Goal: Task Accomplishment & Management: Manage account settings

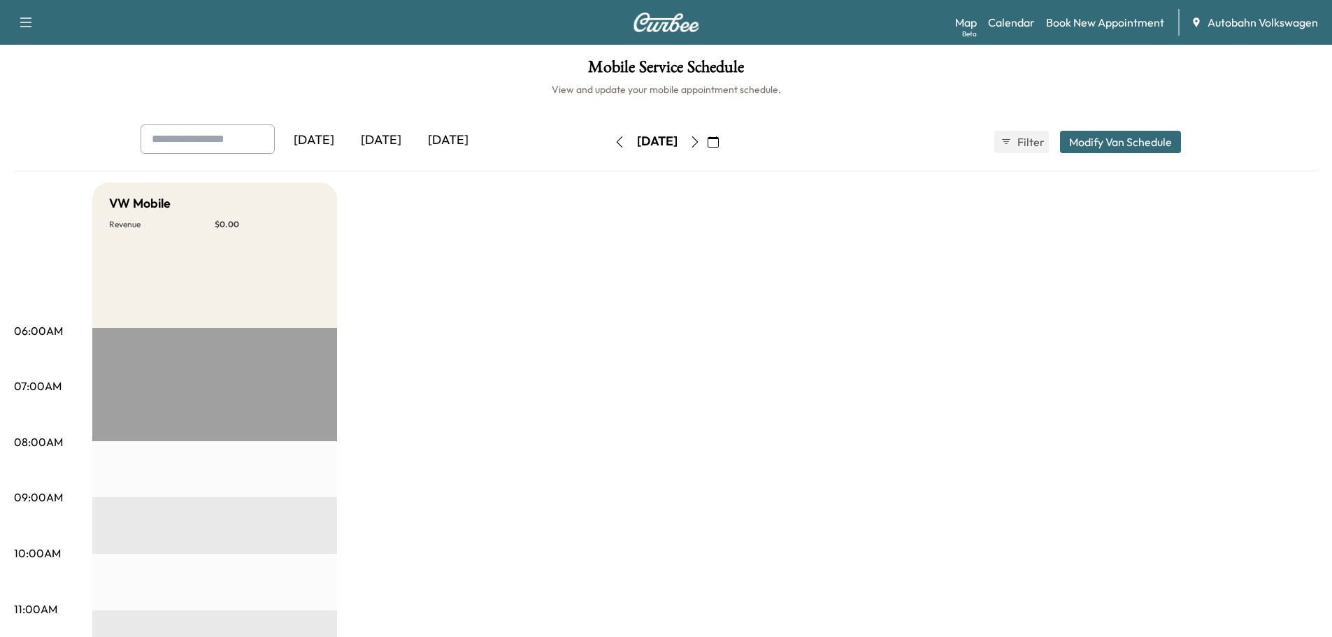
click at [387, 143] on div "[DATE]" at bounding box center [380, 140] width 67 height 32
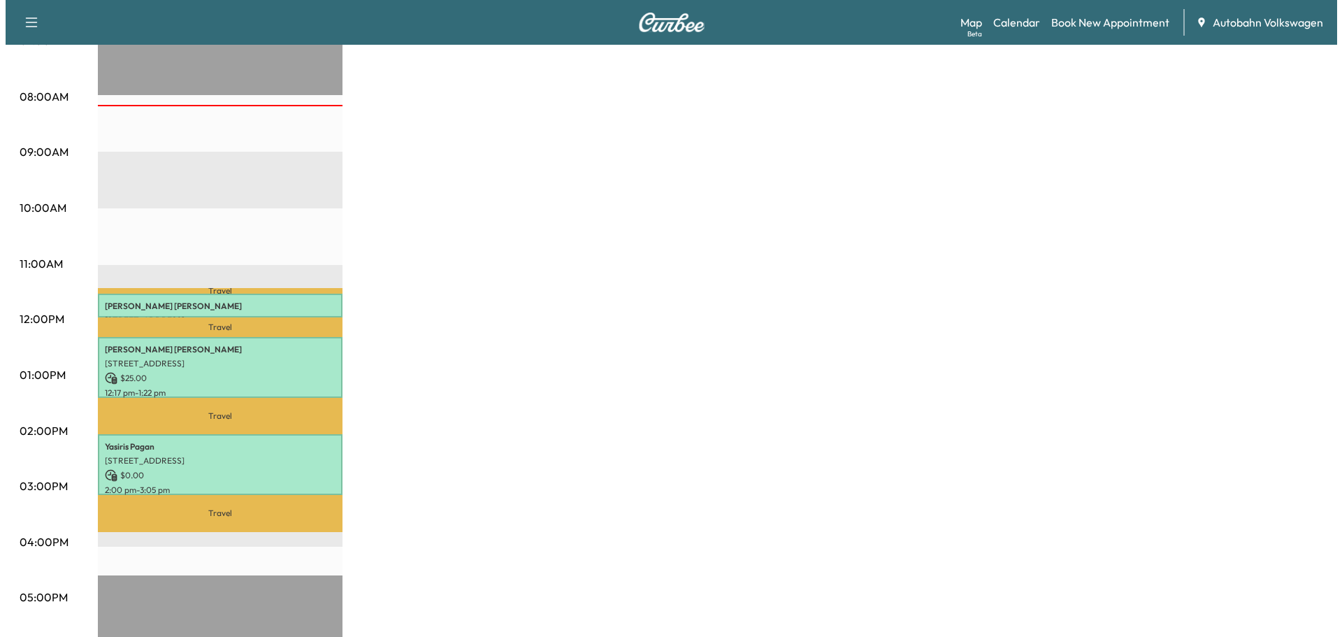
scroll to position [350, 0]
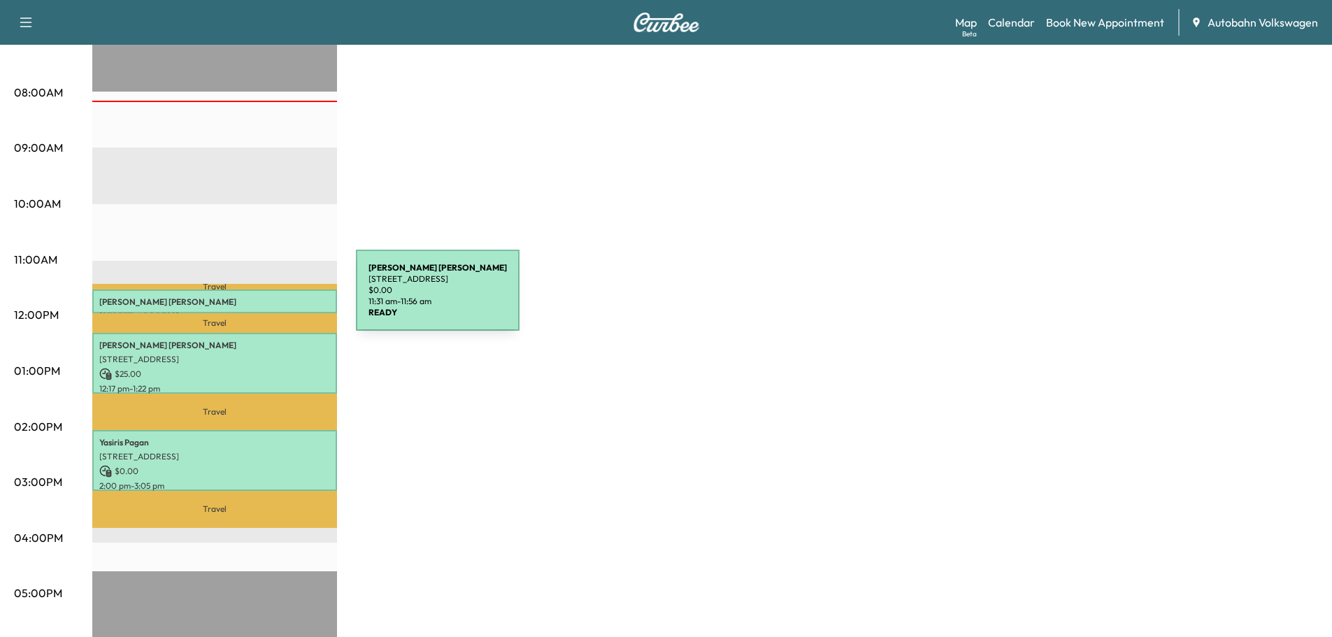
click at [251, 299] on p "[PERSON_NAME]" at bounding box center [214, 301] width 231 height 11
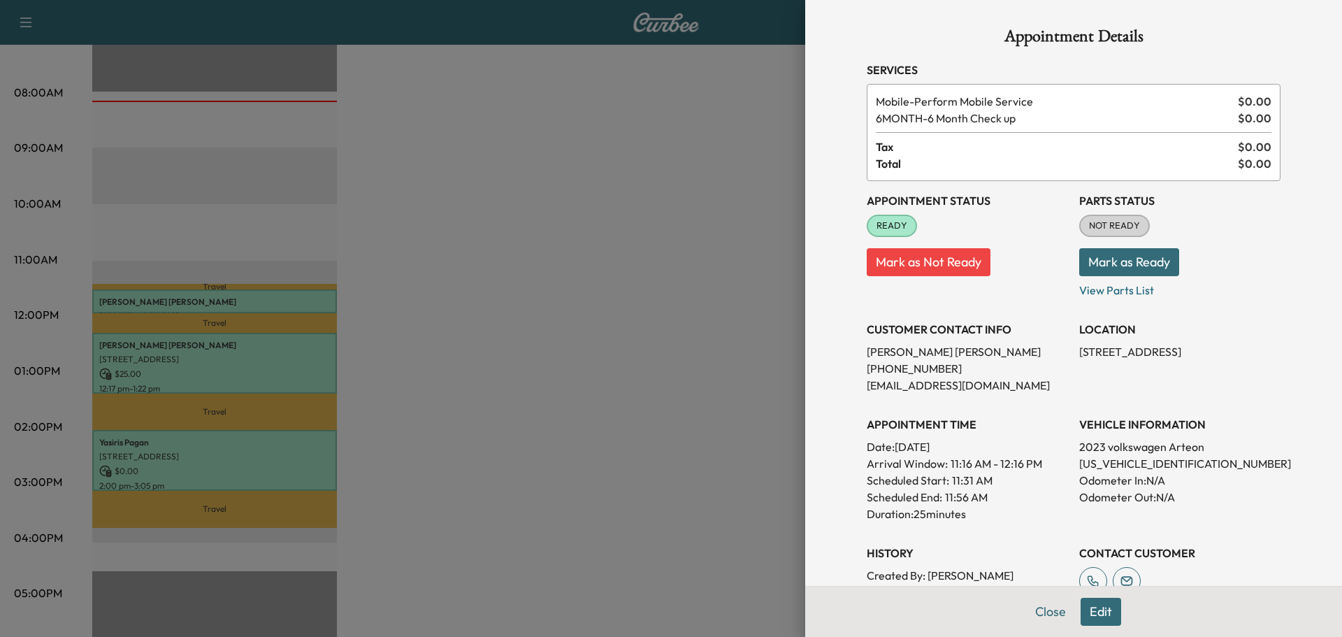
click at [256, 296] on div at bounding box center [671, 318] width 1342 height 637
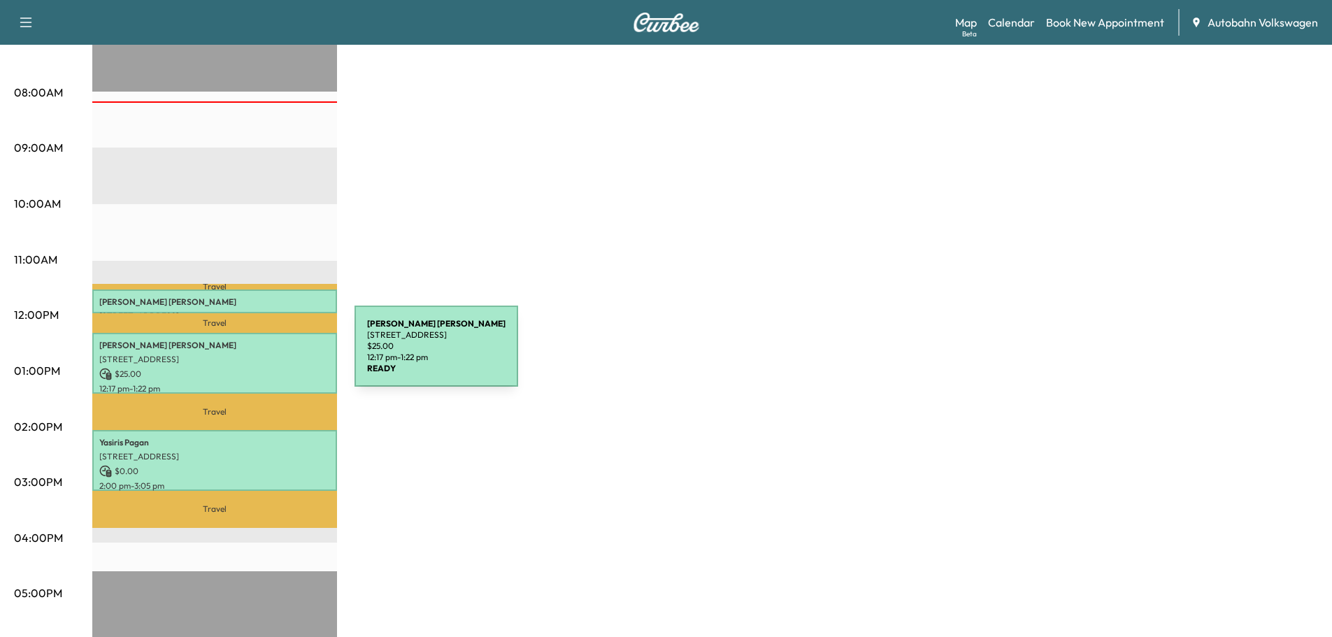
click at [250, 354] on p "[STREET_ADDRESS]" at bounding box center [214, 359] width 231 height 11
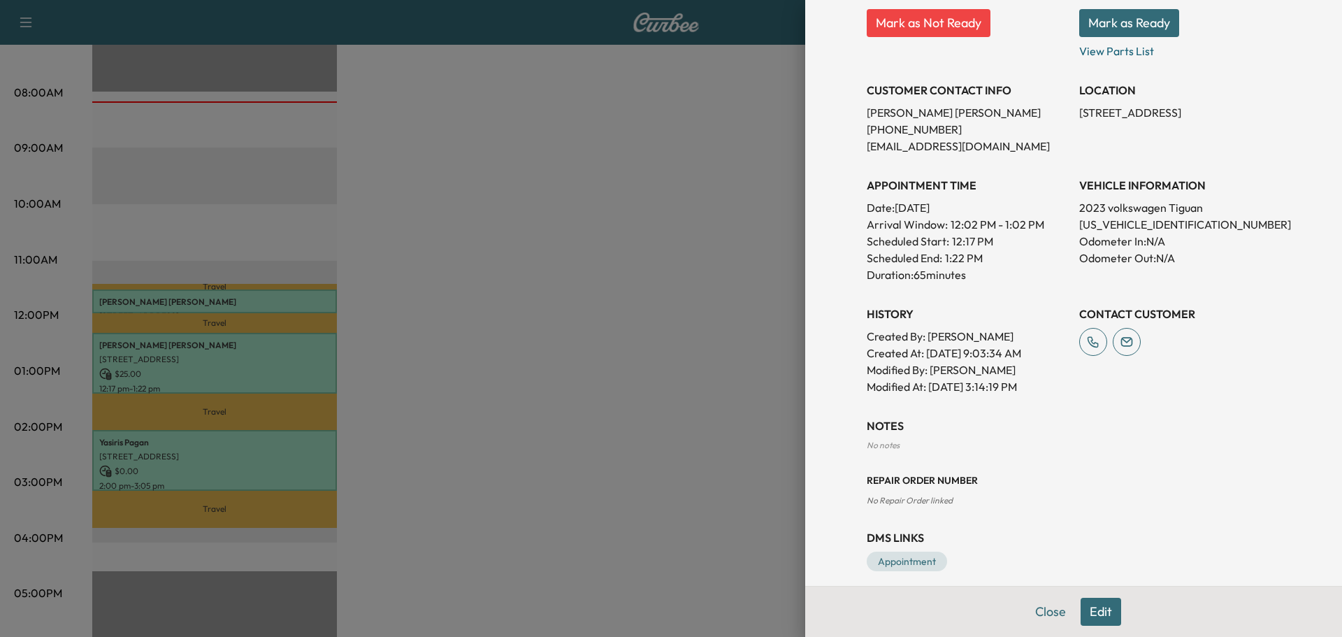
scroll to position [252, 0]
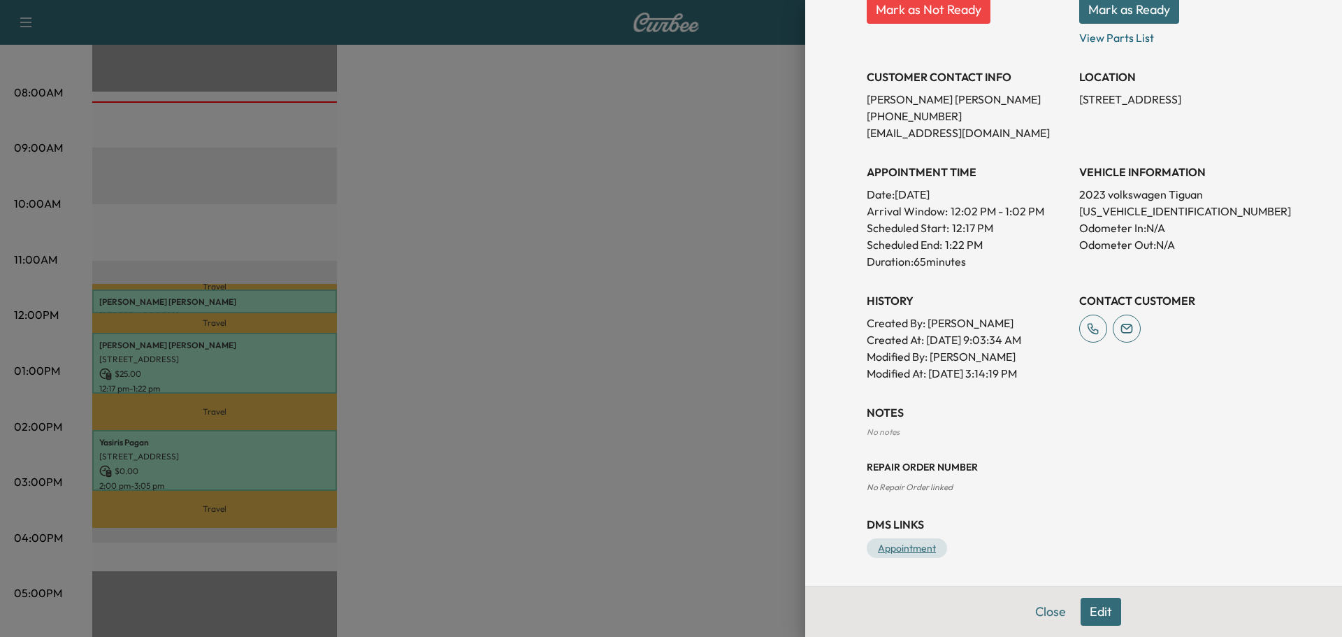
click at [896, 548] on link "Appointment" at bounding box center [907, 548] width 80 height 20
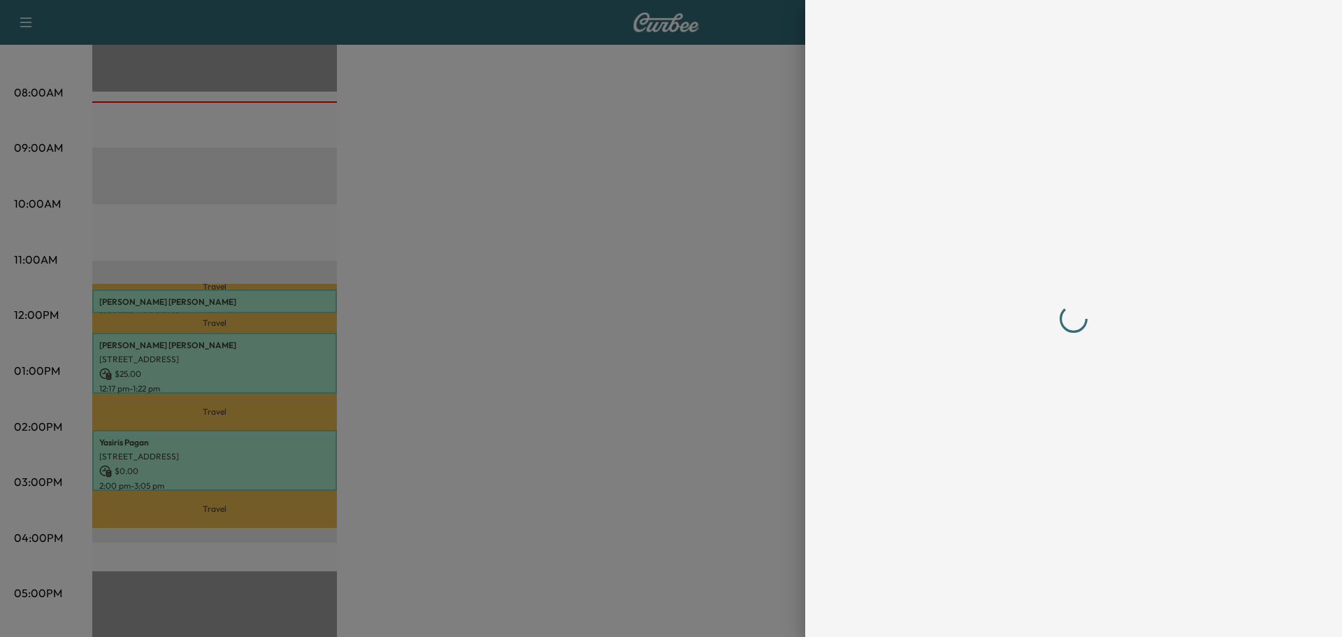
scroll to position [0, 0]
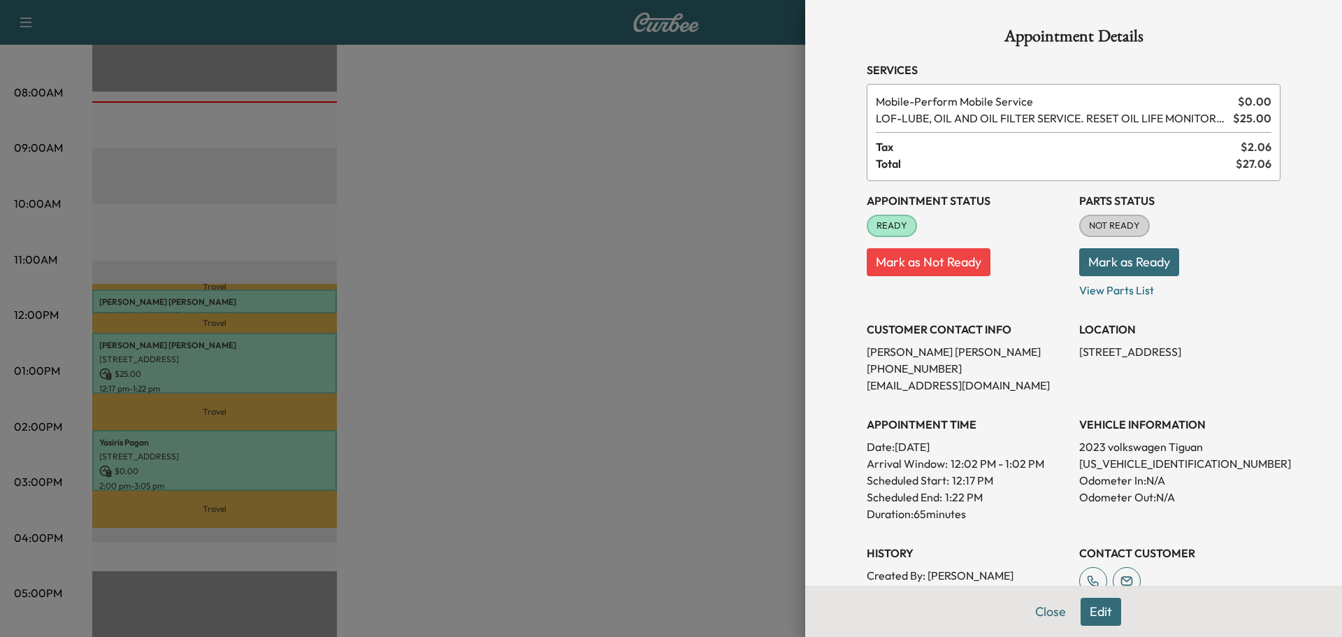
click at [516, 400] on div at bounding box center [671, 318] width 1342 height 637
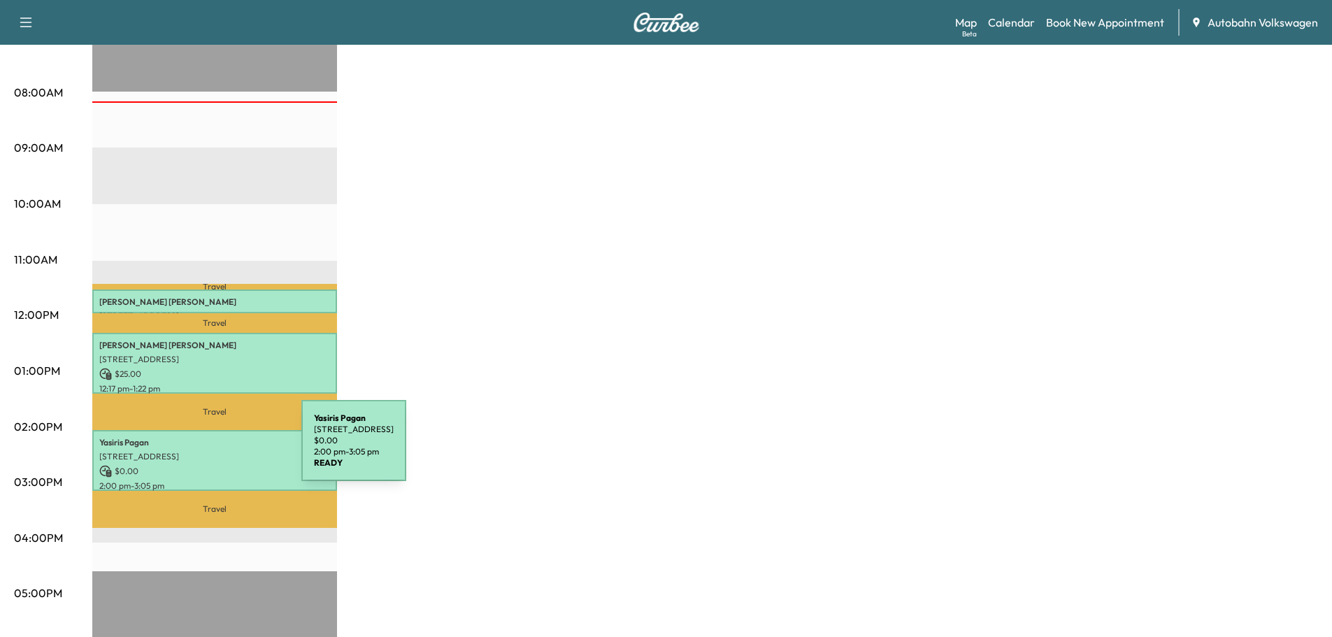
click at [196, 451] on p "[STREET_ADDRESS]" at bounding box center [214, 456] width 231 height 11
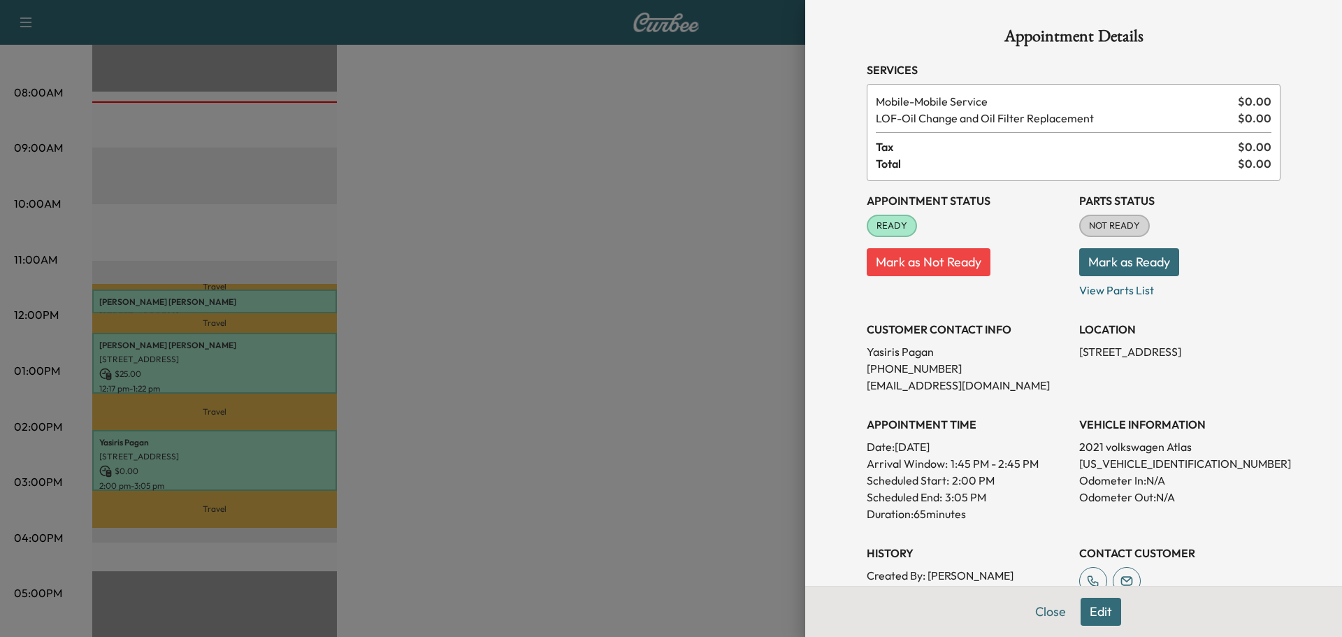
click at [668, 415] on div at bounding box center [671, 318] width 1342 height 637
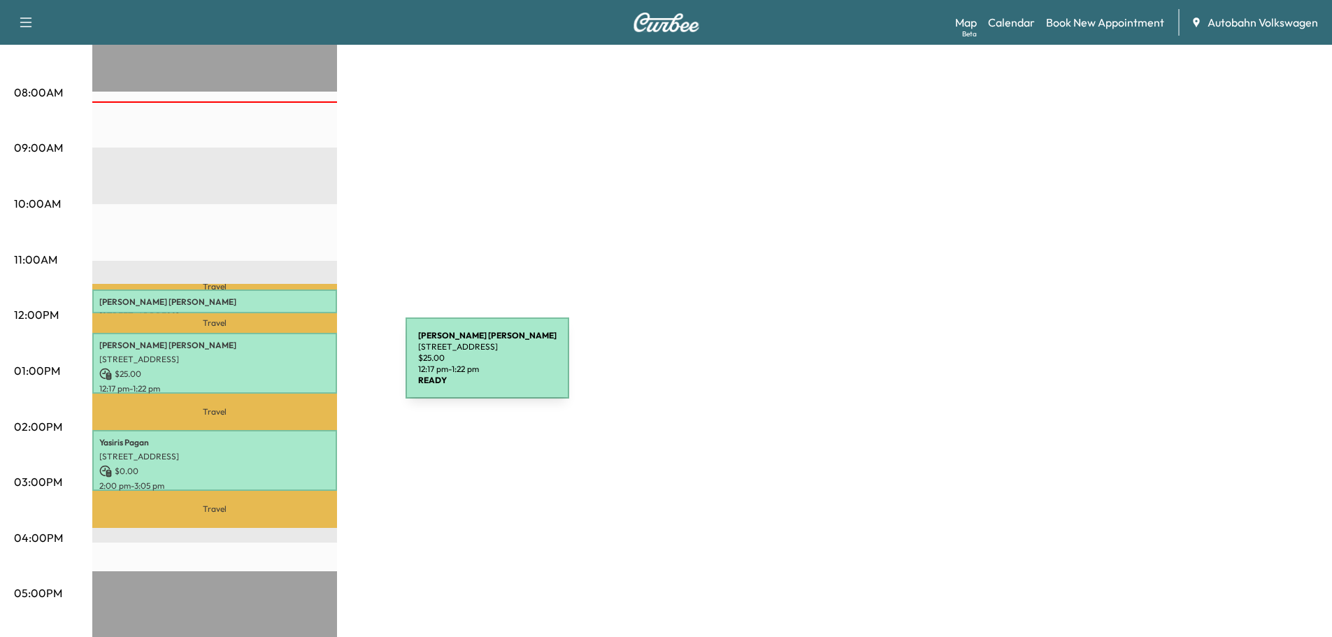
click at [291, 368] on p "$ 25.00" at bounding box center [214, 374] width 231 height 13
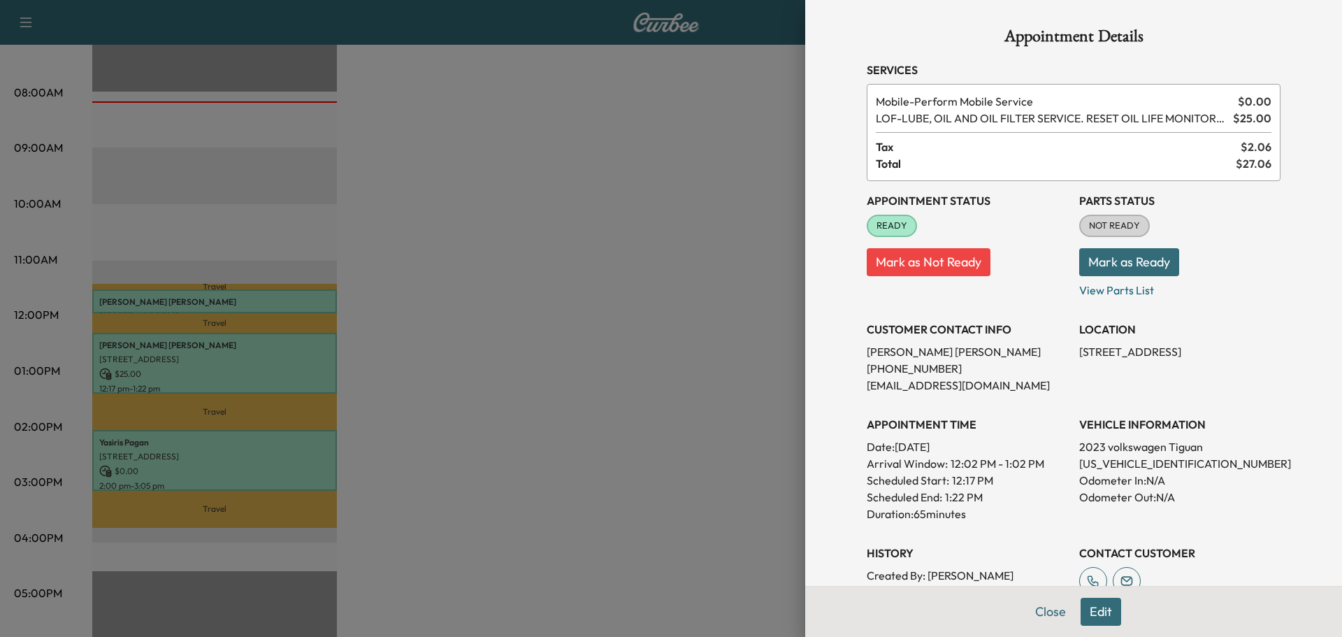
click at [671, 338] on div at bounding box center [671, 318] width 1342 height 637
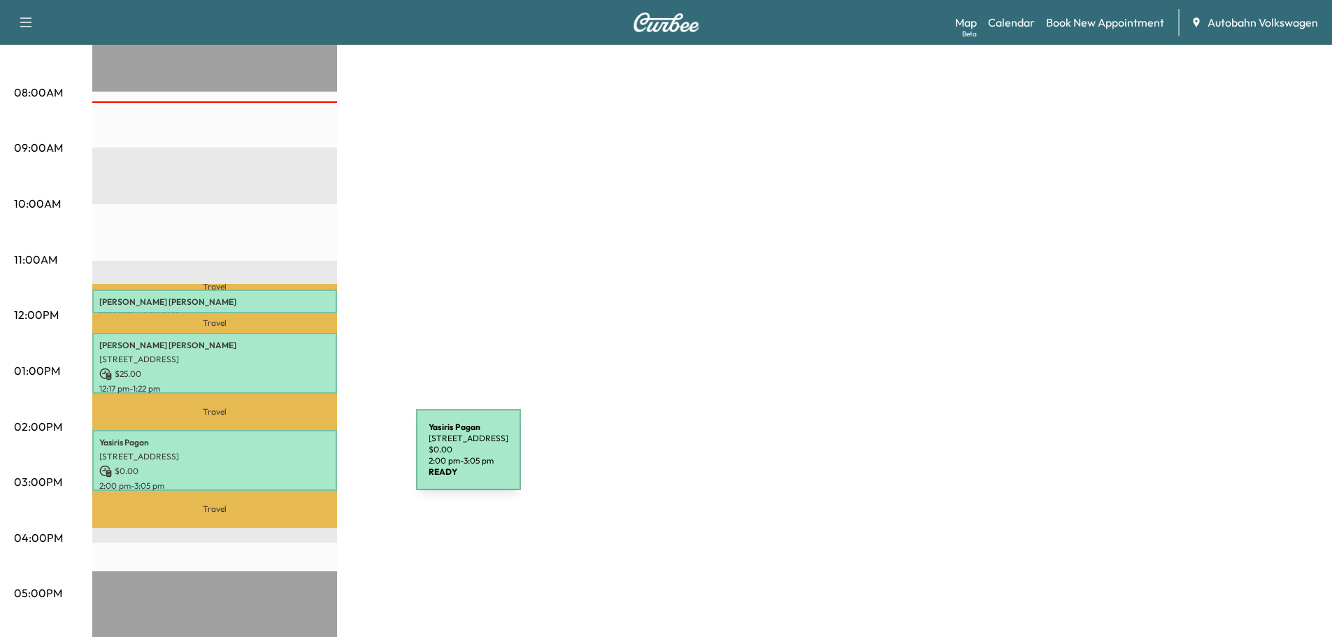
click at [293, 465] on p "$ 0.00" at bounding box center [214, 471] width 231 height 13
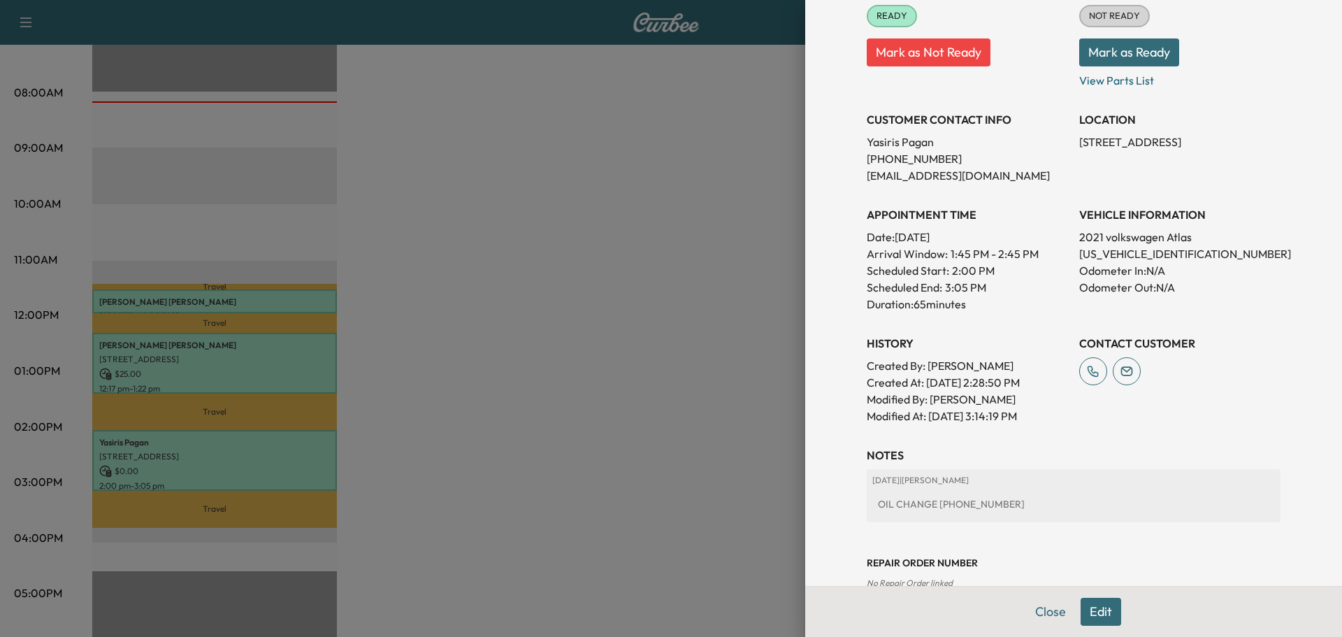
scroll to position [306, 0]
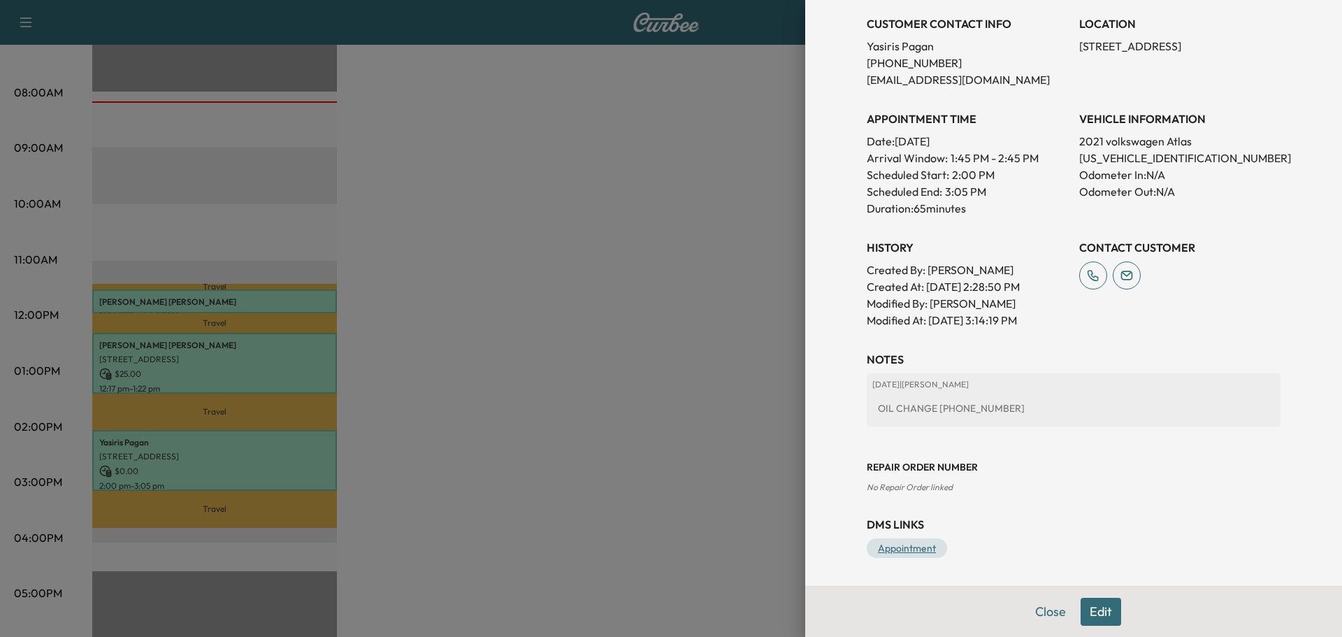
click at [903, 550] on link "Appointment" at bounding box center [907, 548] width 80 height 20
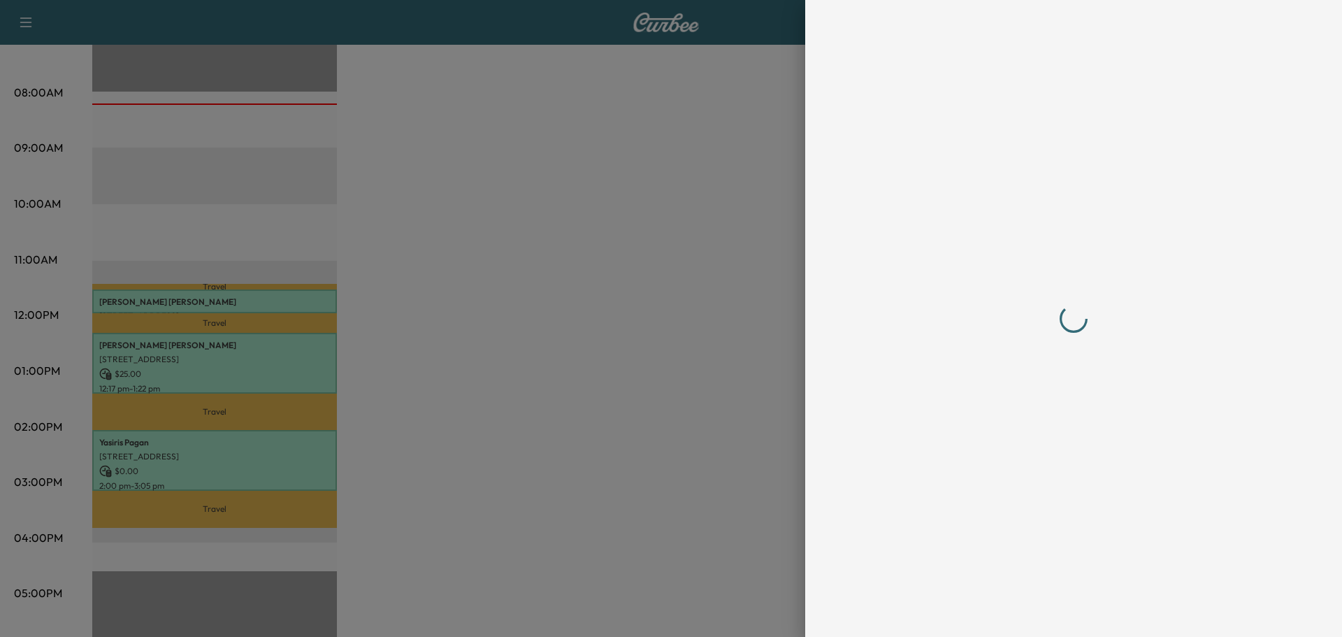
scroll to position [0, 0]
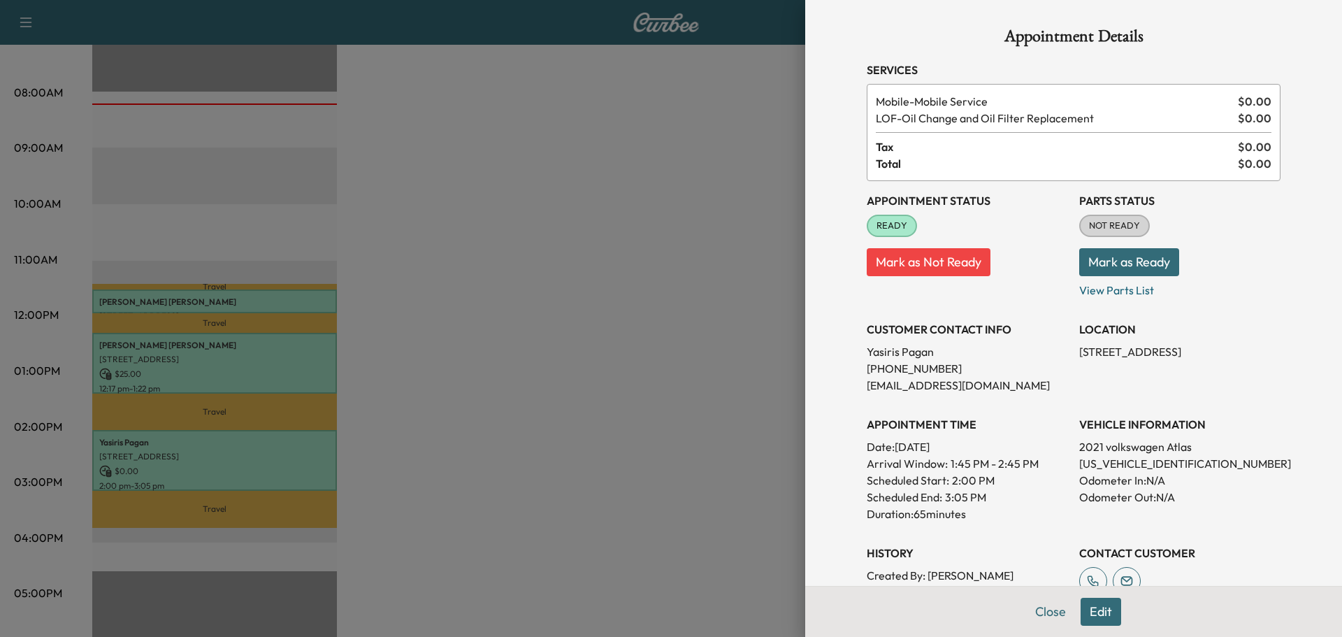
click at [627, 347] on div at bounding box center [671, 318] width 1342 height 637
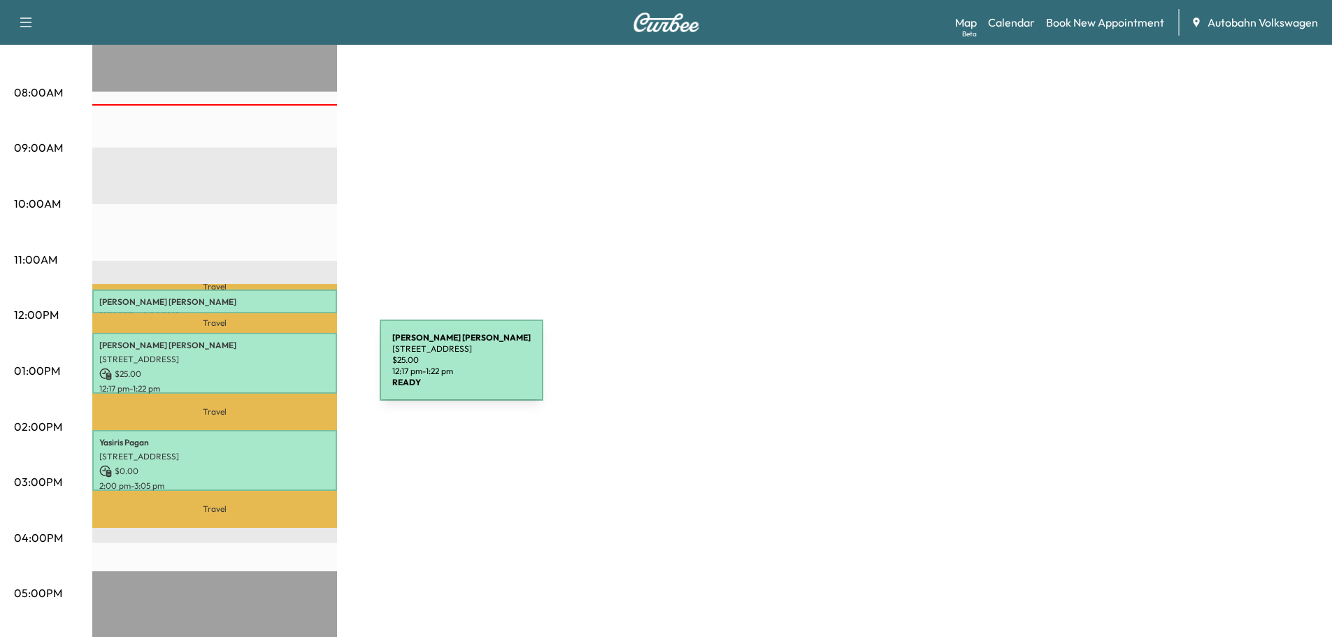
click at [275, 368] on p "$ 25.00" at bounding box center [214, 374] width 231 height 13
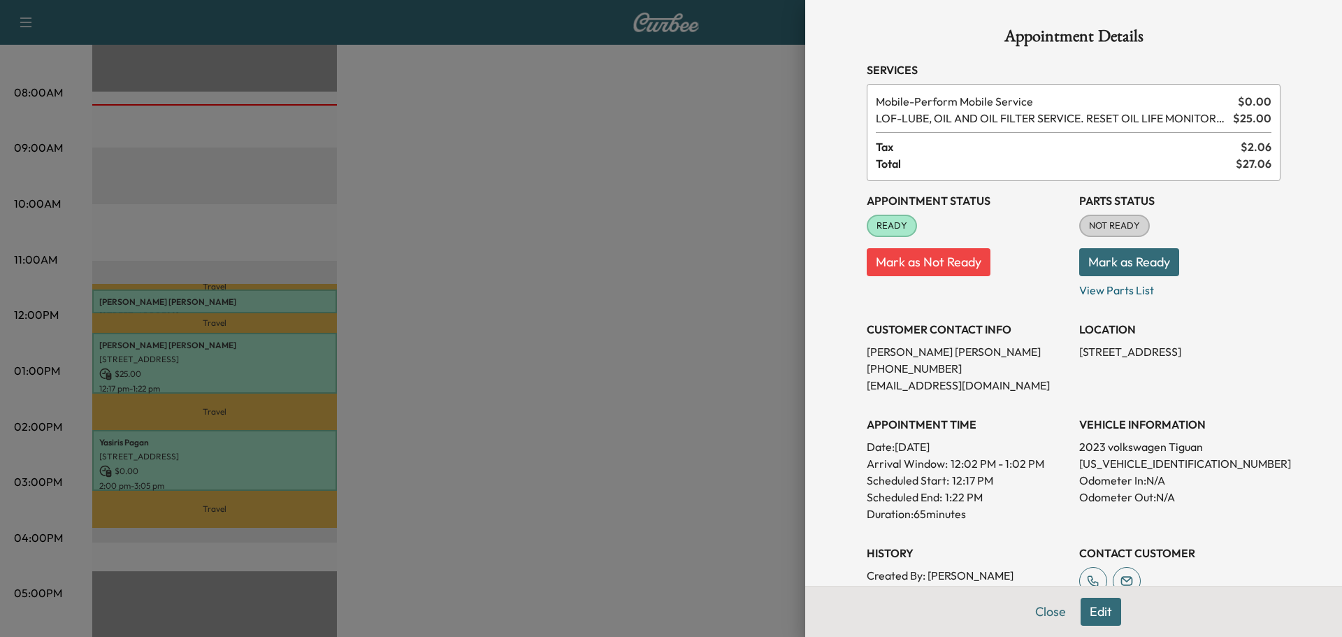
click at [1118, 262] on button "Mark as Ready" at bounding box center [1130, 262] width 100 height 28
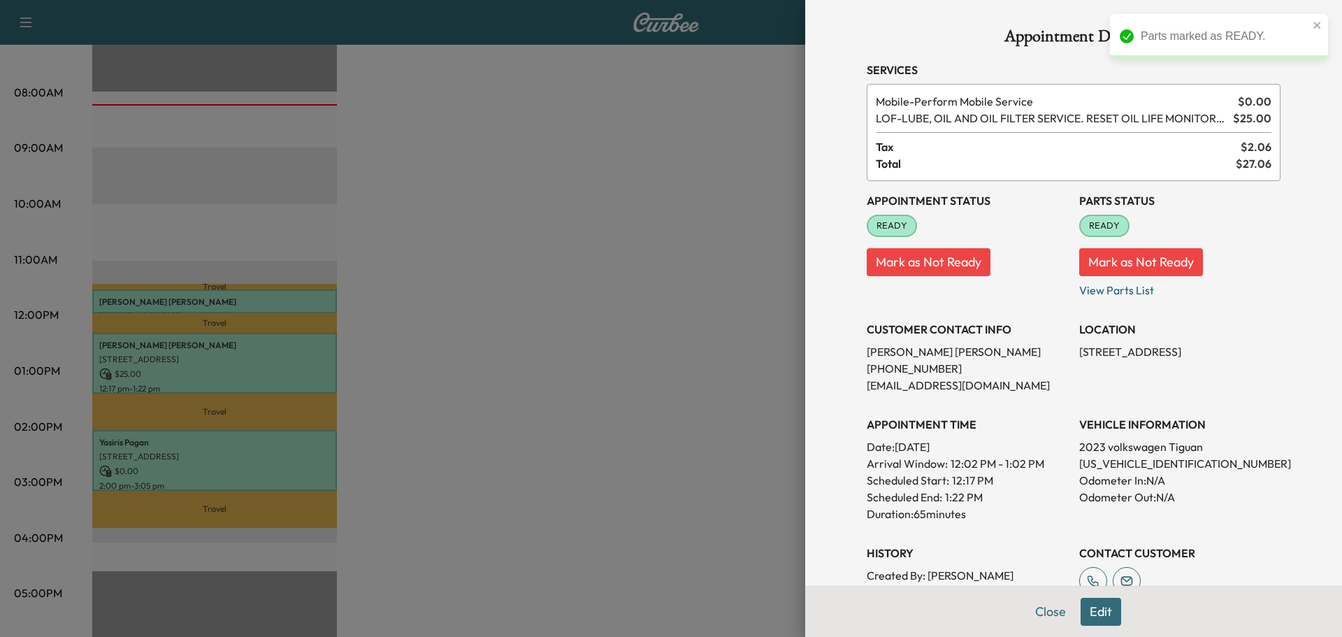
click at [698, 346] on div at bounding box center [671, 318] width 1342 height 637
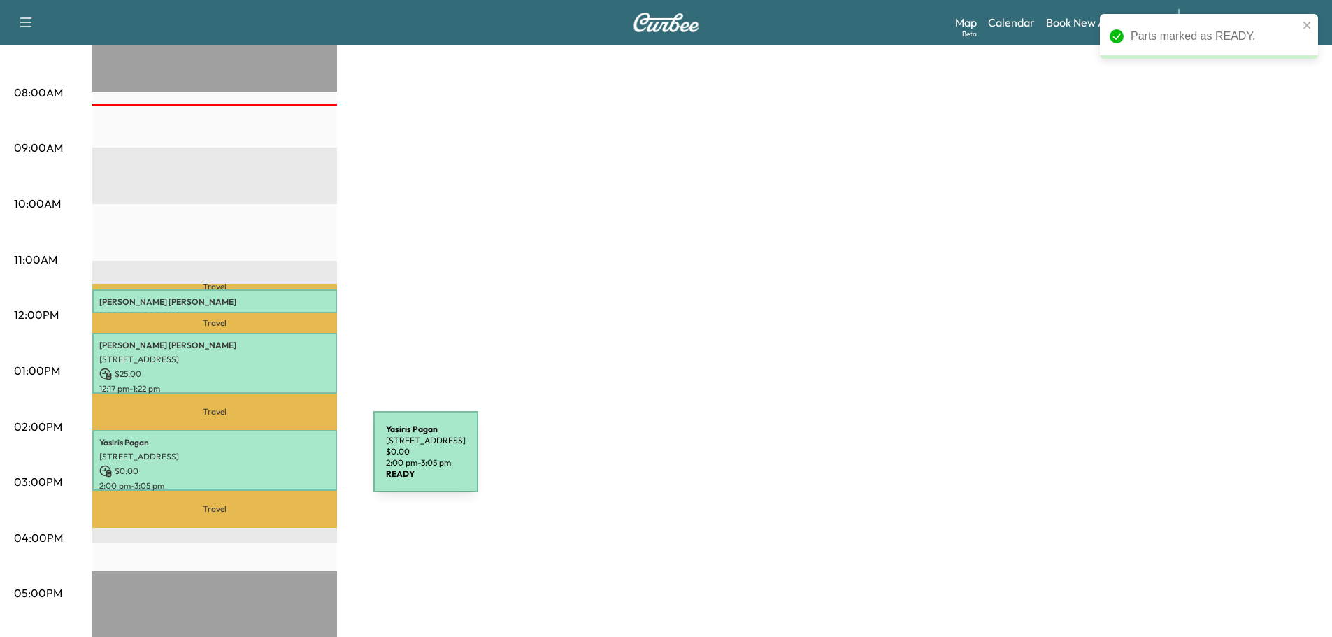
click at [268, 465] on p "$ 0.00" at bounding box center [214, 471] width 231 height 13
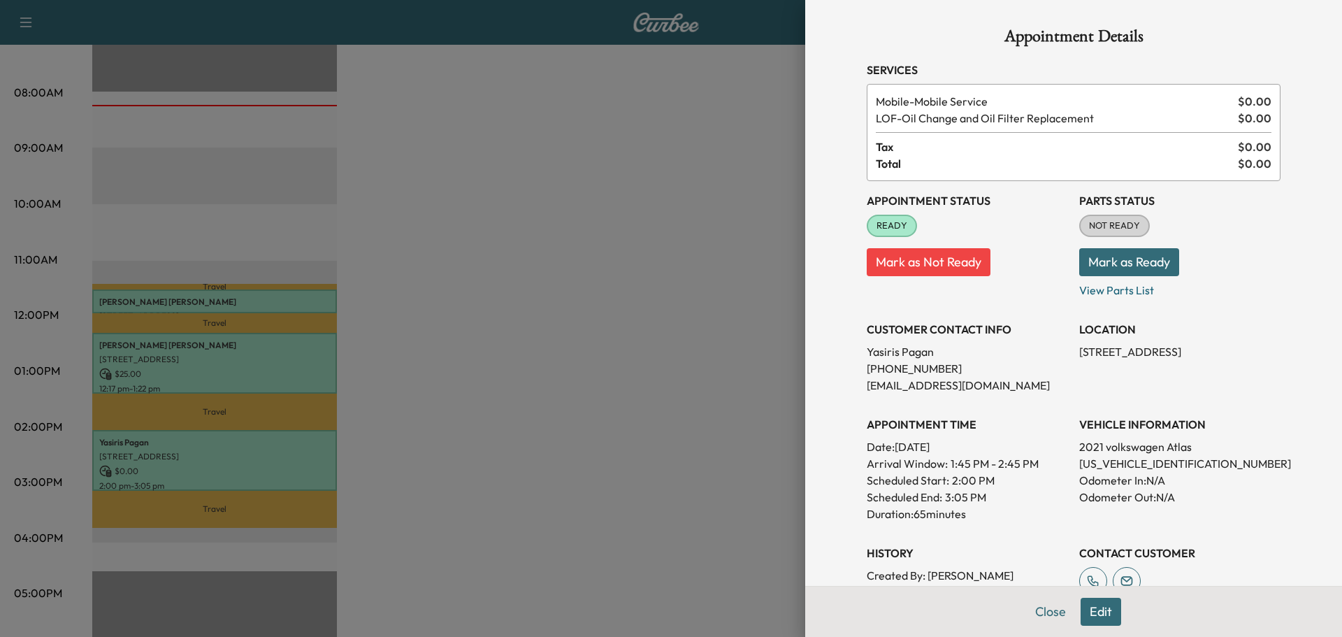
click at [1088, 266] on button "Mark as Ready" at bounding box center [1130, 262] width 100 height 28
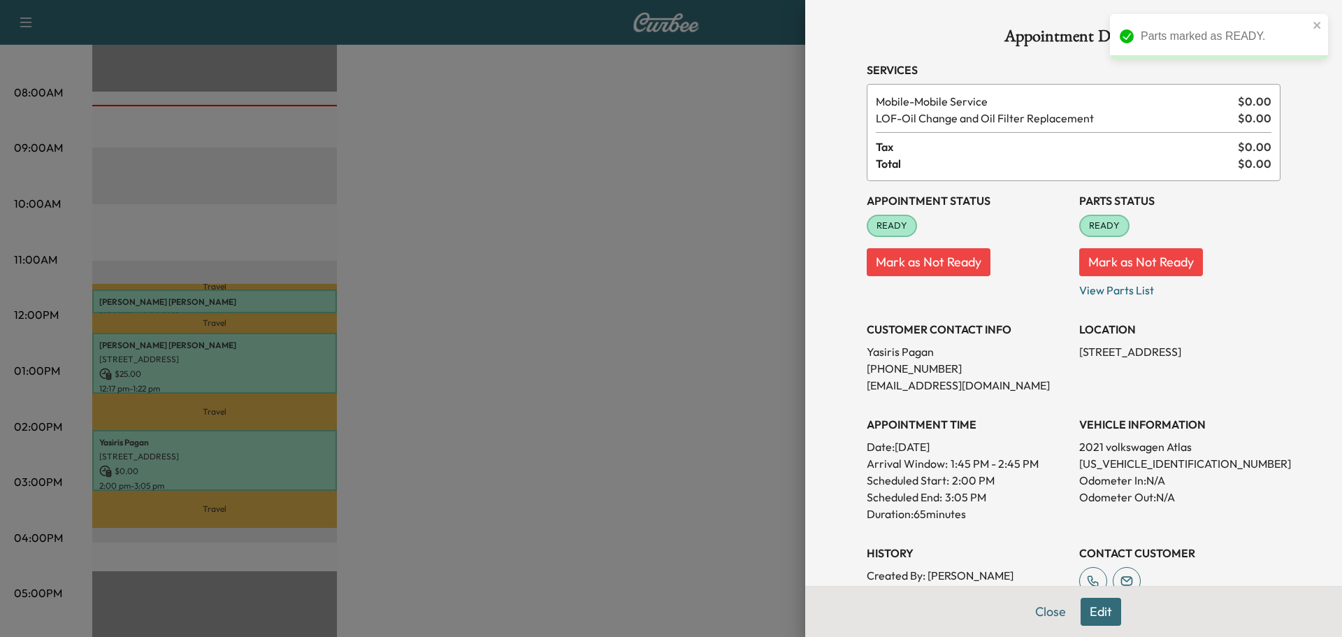
click at [612, 315] on div at bounding box center [671, 318] width 1342 height 637
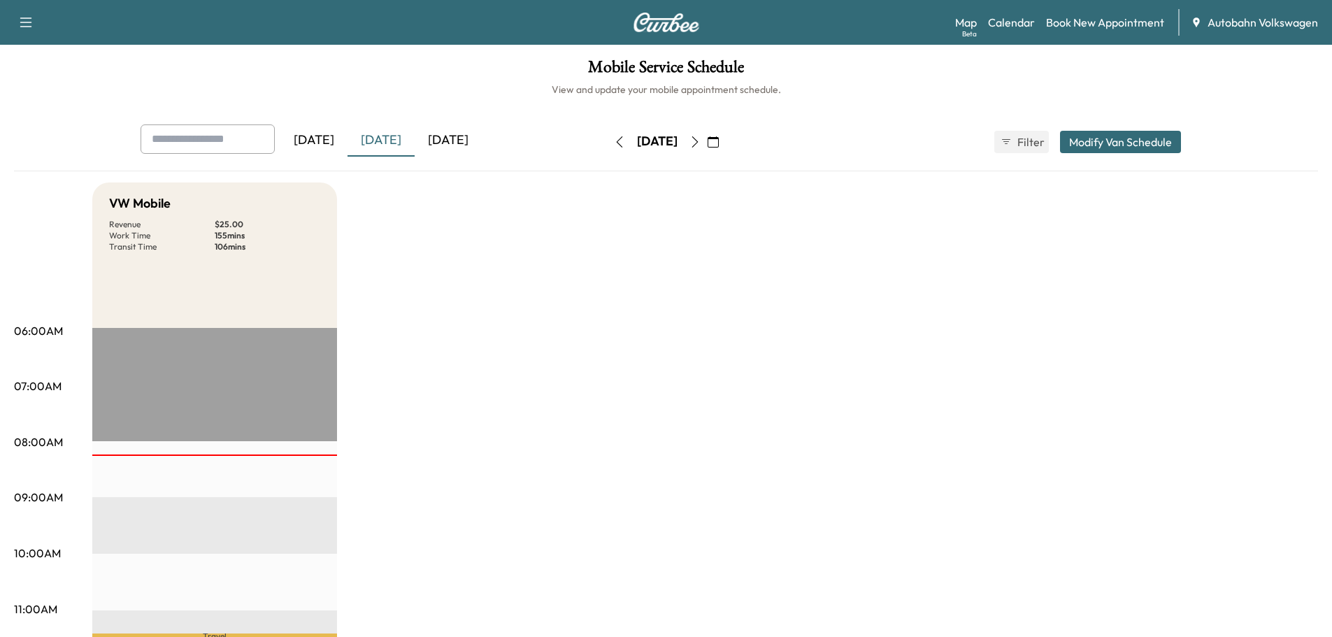
click at [457, 141] on div "[DATE]" at bounding box center [448, 140] width 67 height 32
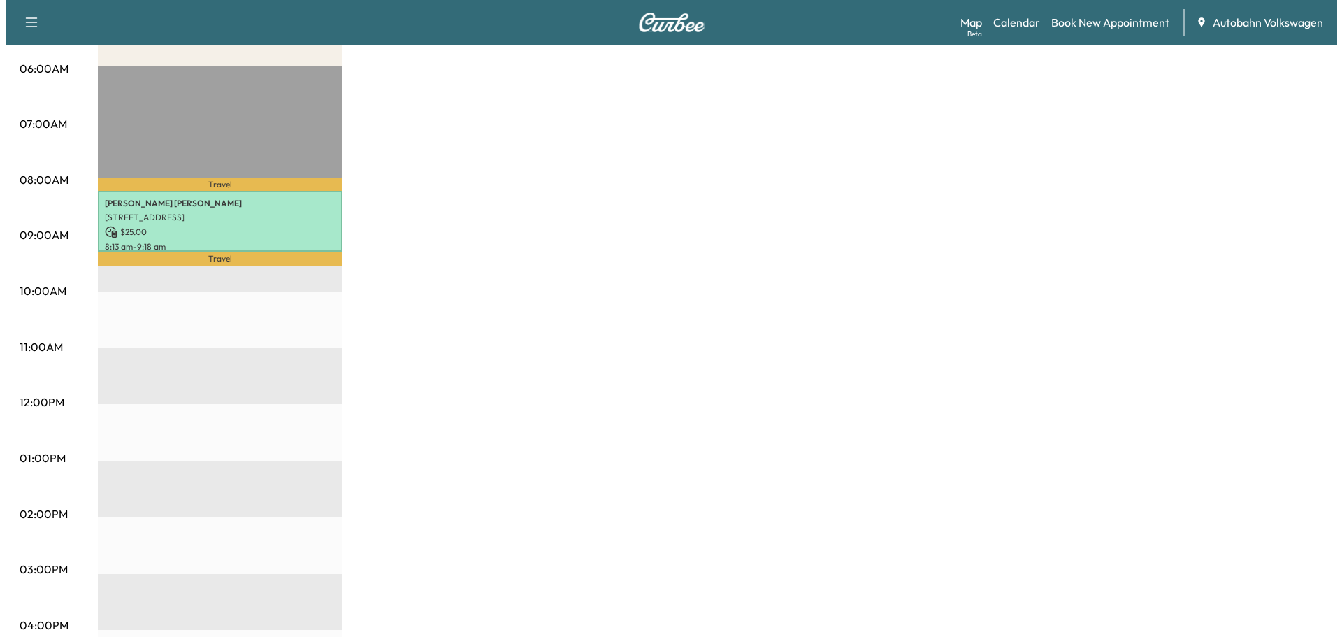
scroll to position [70, 0]
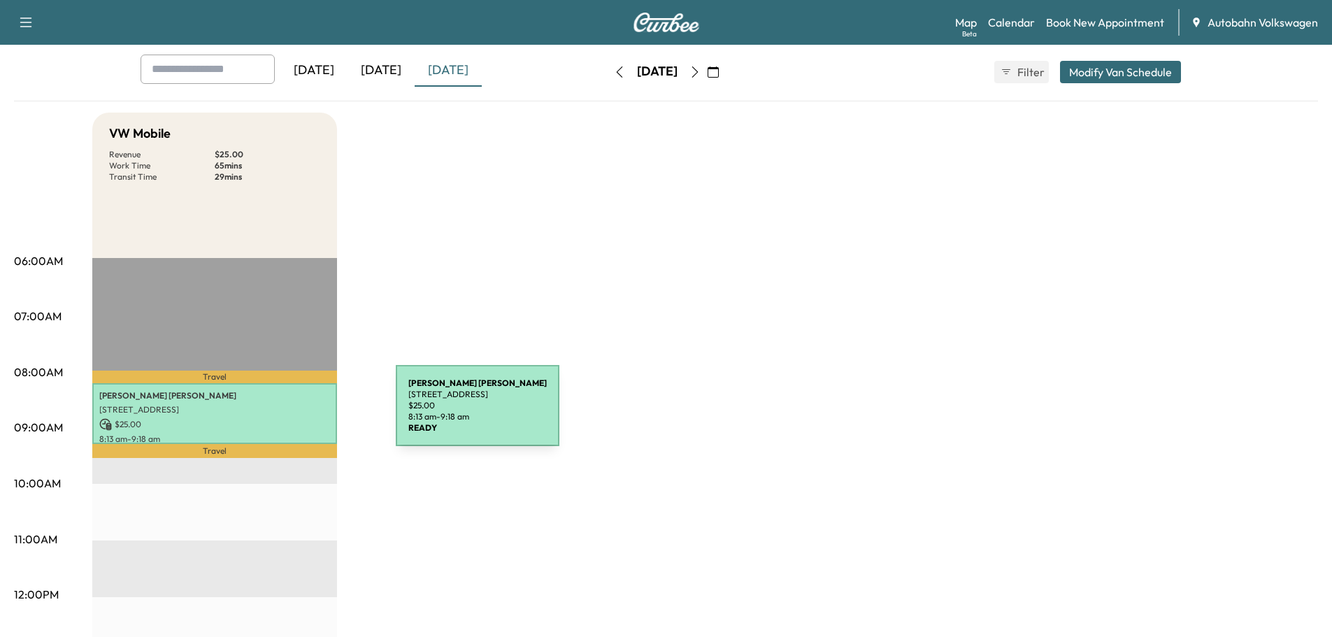
click at [285, 415] on div "[PERSON_NAME] [STREET_ADDRESS][PERSON_NAME] $ 25.00 8:13 am - 9:18 am" at bounding box center [214, 413] width 245 height 61
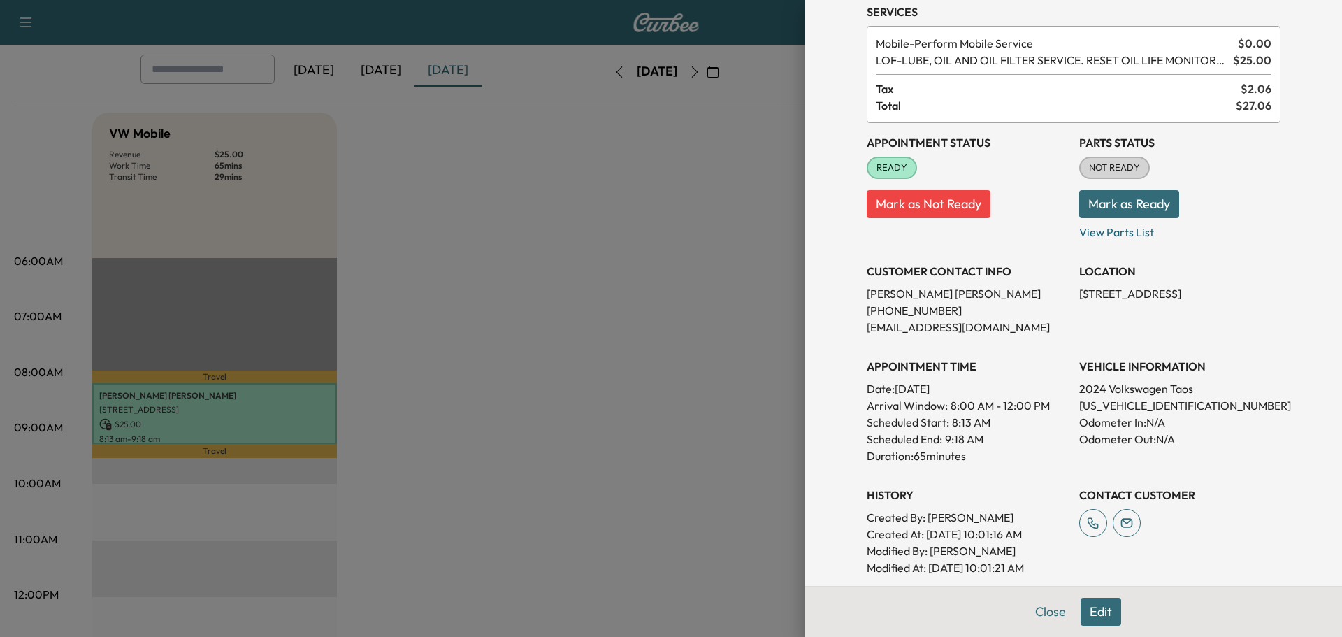
scroll to position [306, 0]
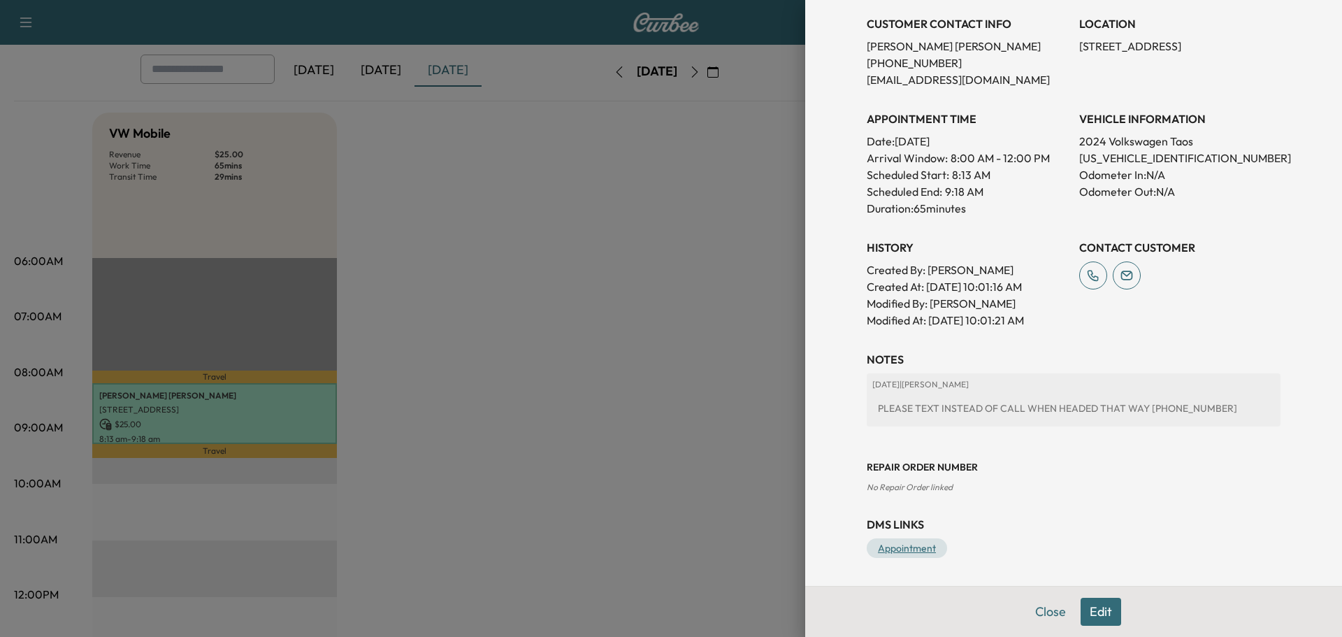
click at [891, 547] on link "Appointment" at bounding box center [907, 548] width 80 height 20
click at [897, 547] on link "Appointment" at bounding box center [907, 548] width 80 height 20
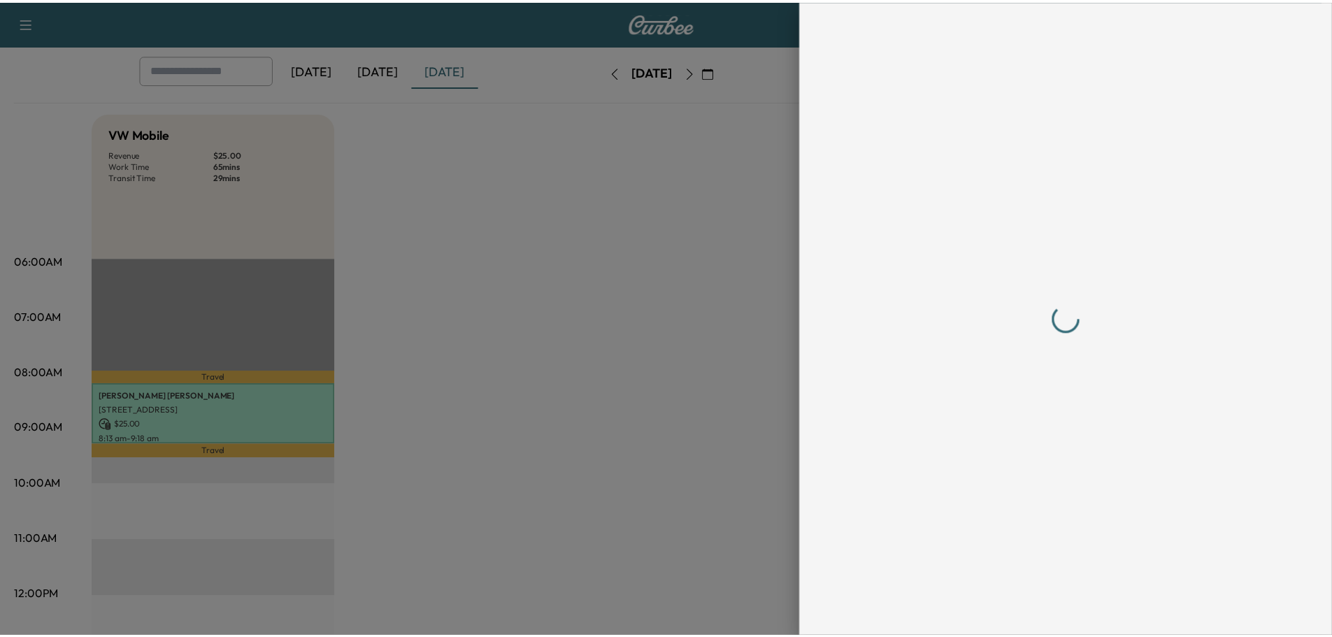
scroll to position [0, 0]
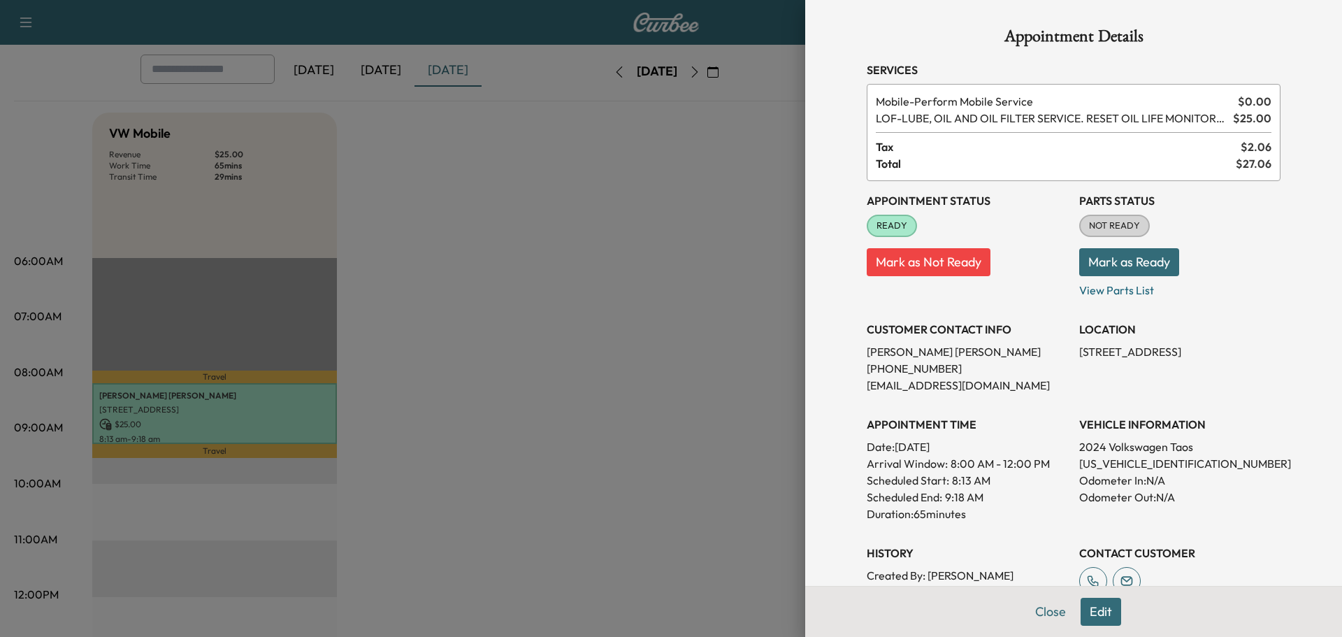
click at [1139, 261] on button "Mark as Ready" at bounding box center [1130, 262] width 100 height 28
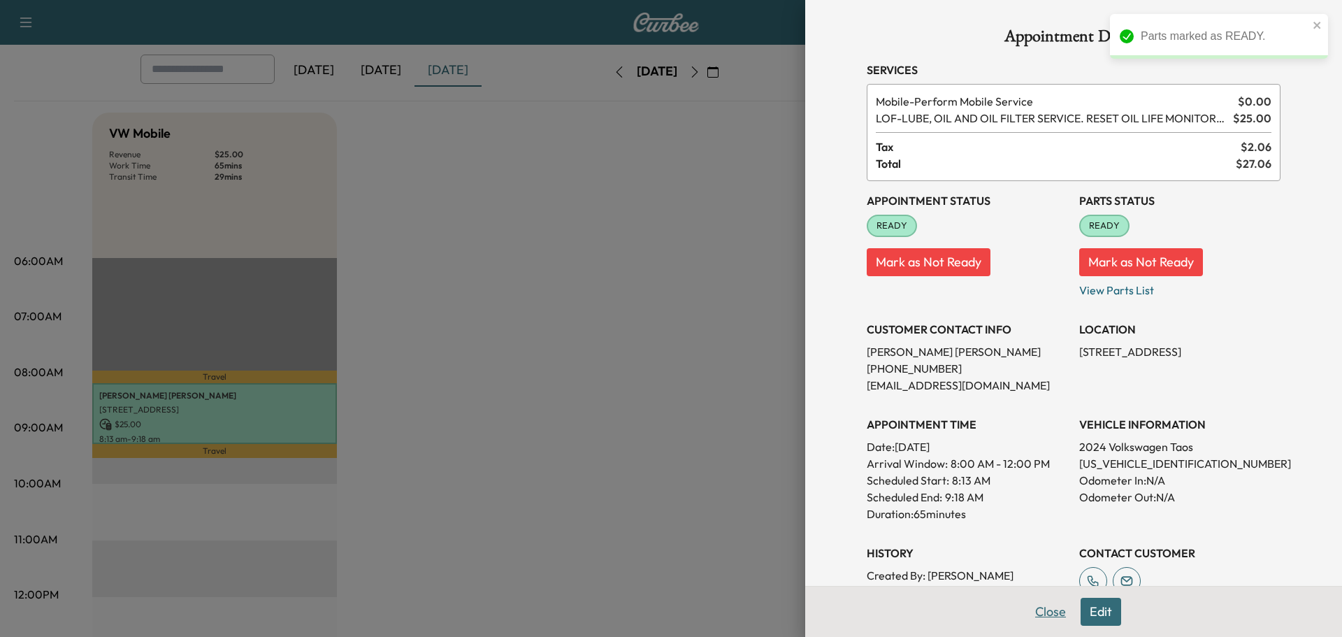
click at [1036, 615] on button "Close" at bounding box center [1050, 612] width 49 height 28
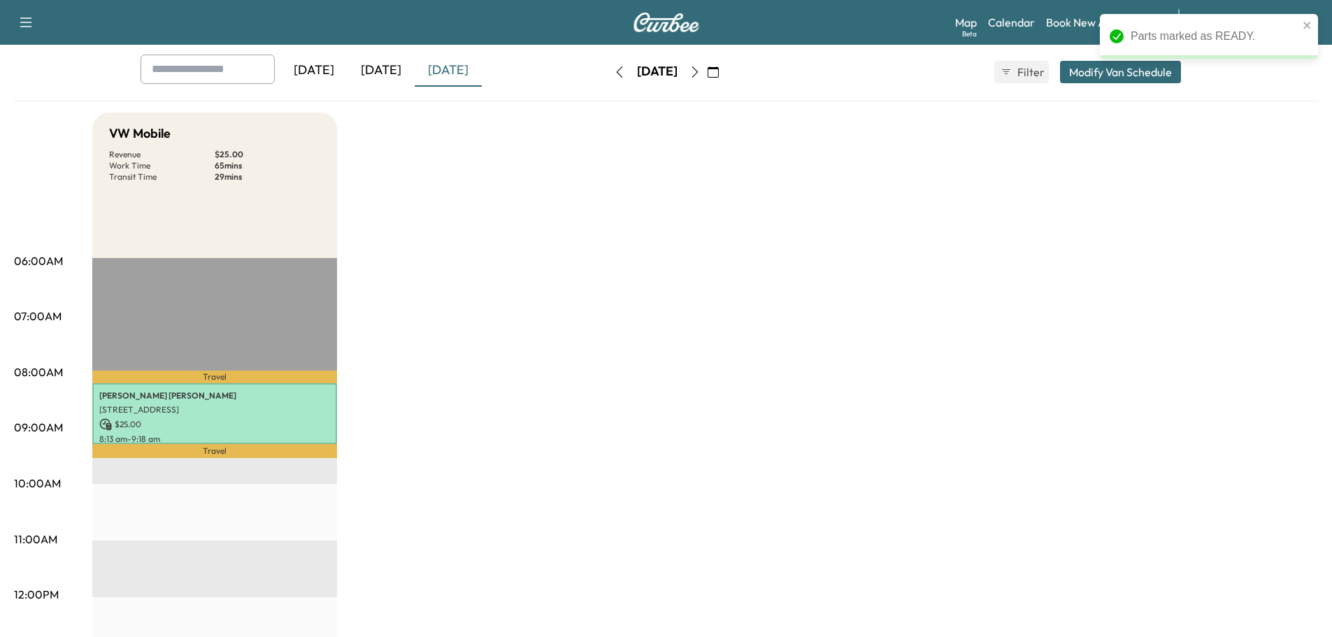
click at [603, 478] on div "VW Mobile Revenue $ 25.00 Work Time 65 mins Transit Time 29 mins Travel [PERSON…" at bounding box center [705, 637] width 1226 height 1049
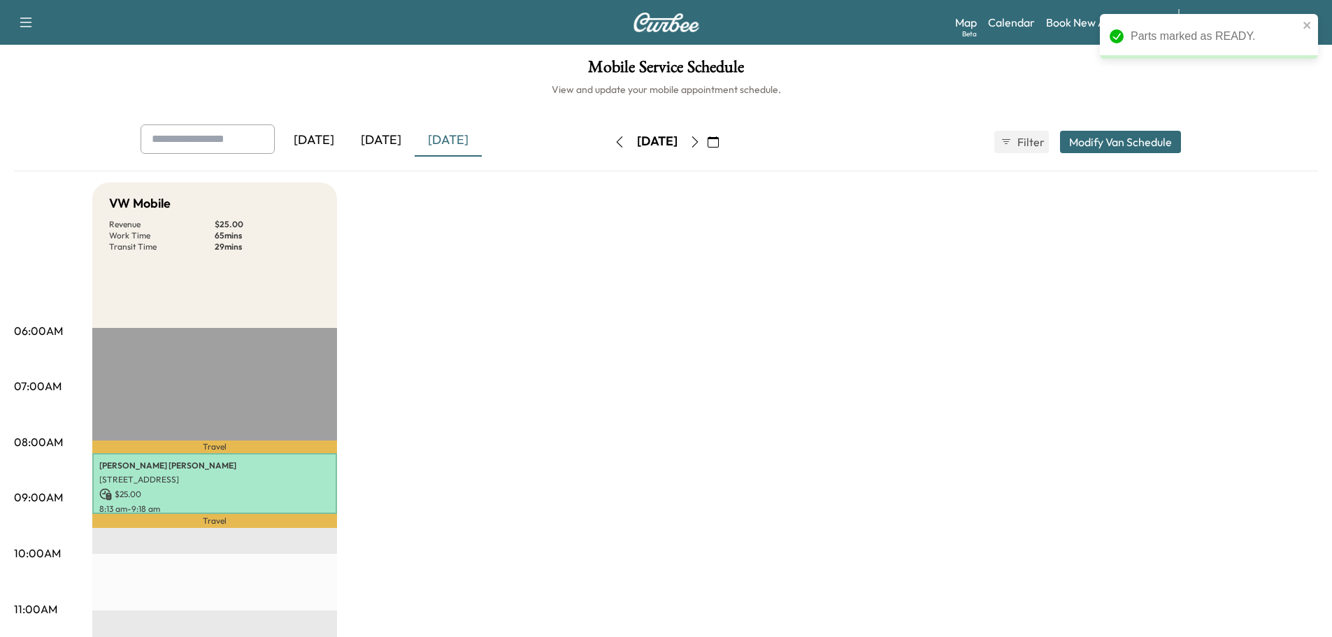
click at [701, 140] on icon "button" at bounding box center [694, 141] width 11 height 11
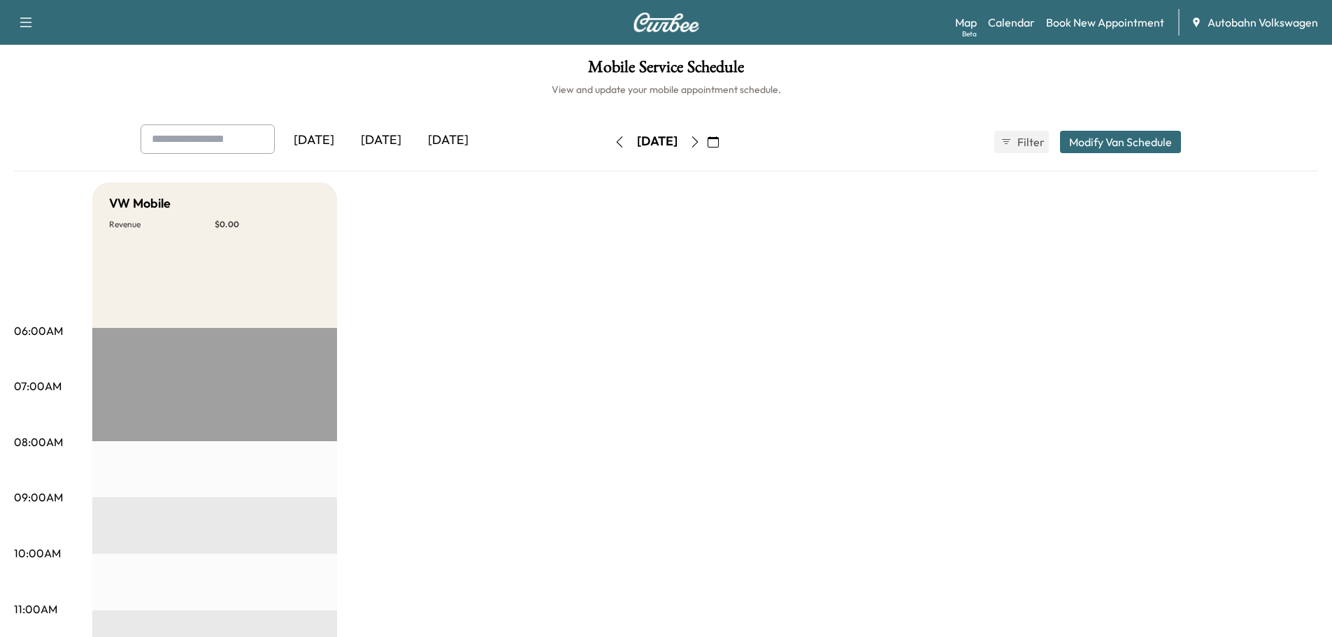
click at [701, 139] on icon "button" at bounding box center [694, 141] width 11 height 11
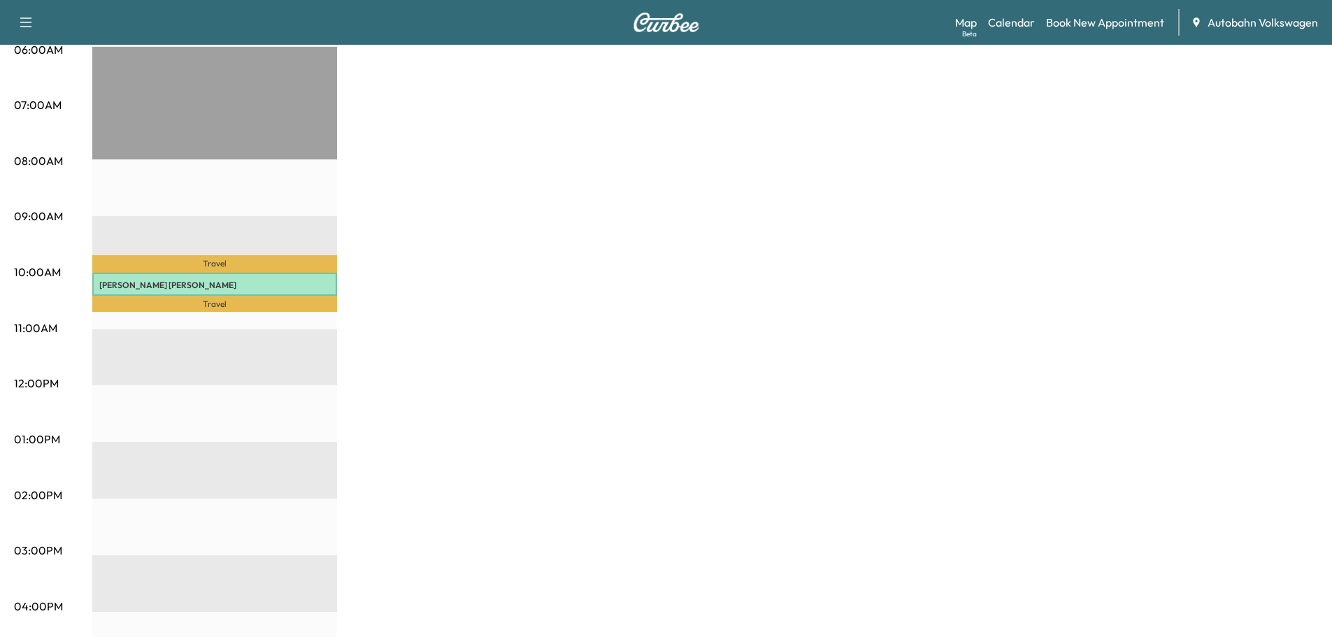
scroll to position [280, 0]
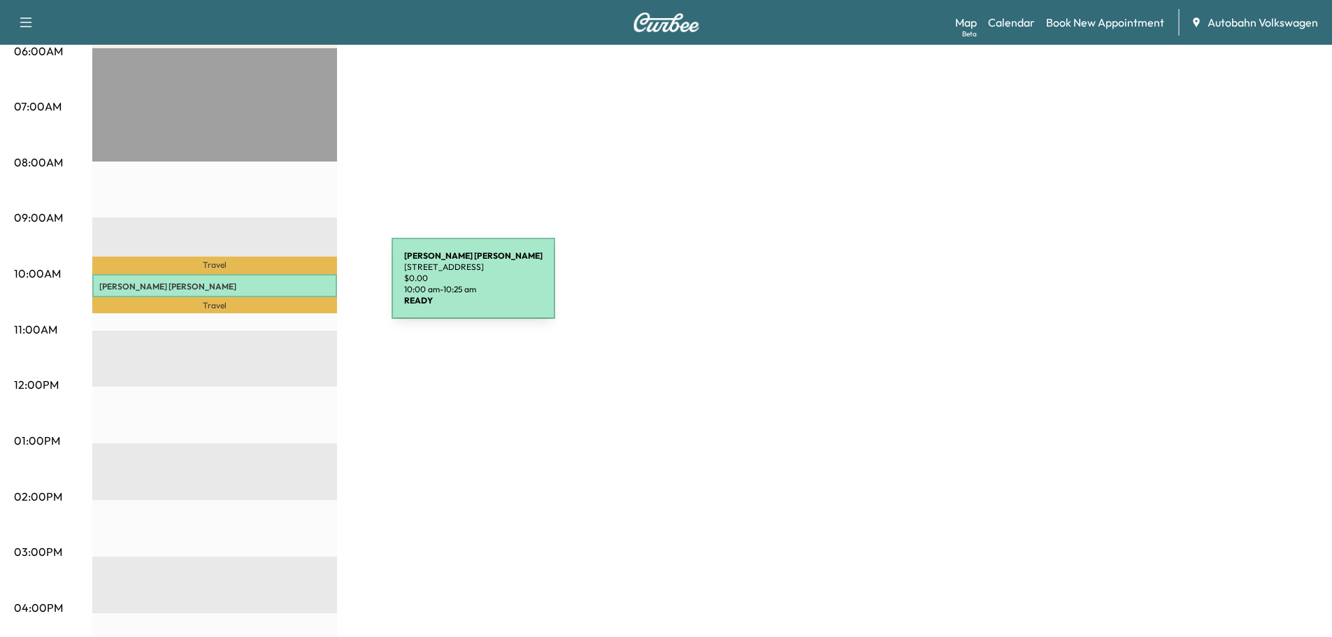
click at [287, 287] on p "[PERSON_NAME]" at bounding box center [214, 286] width 231 height 11
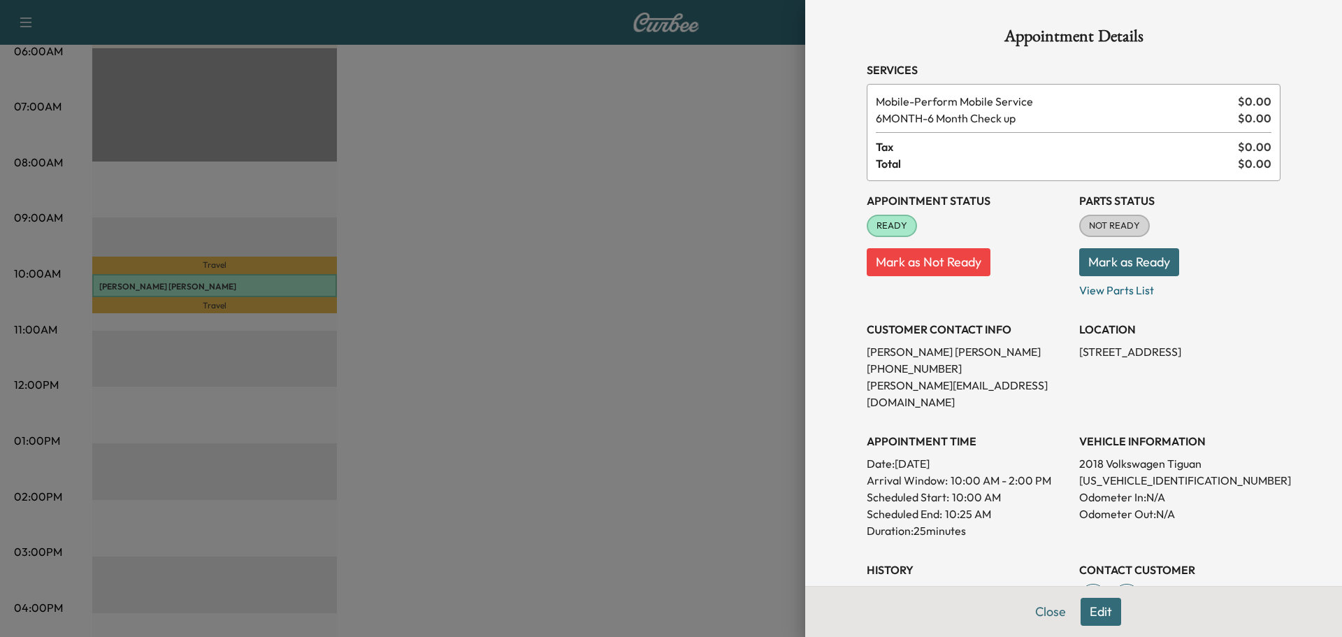
click at [287, 287] on div at bounding box center [671, 318] width 1342 height 637
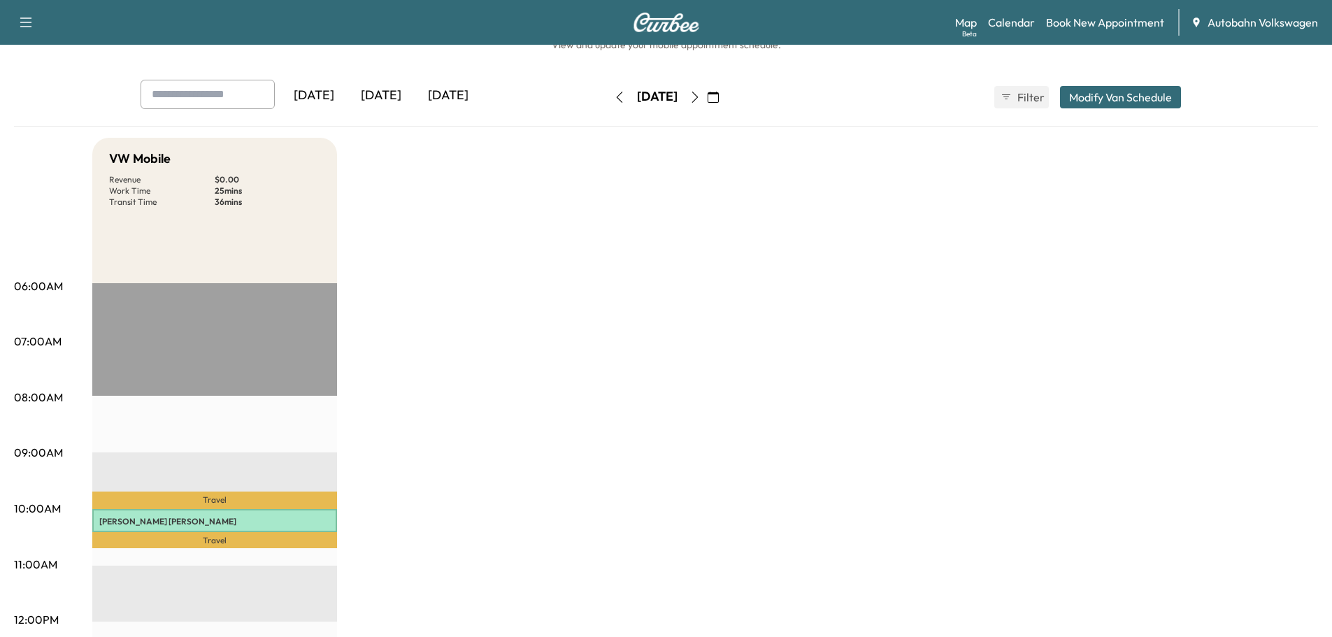
scroll to position [0, 0]
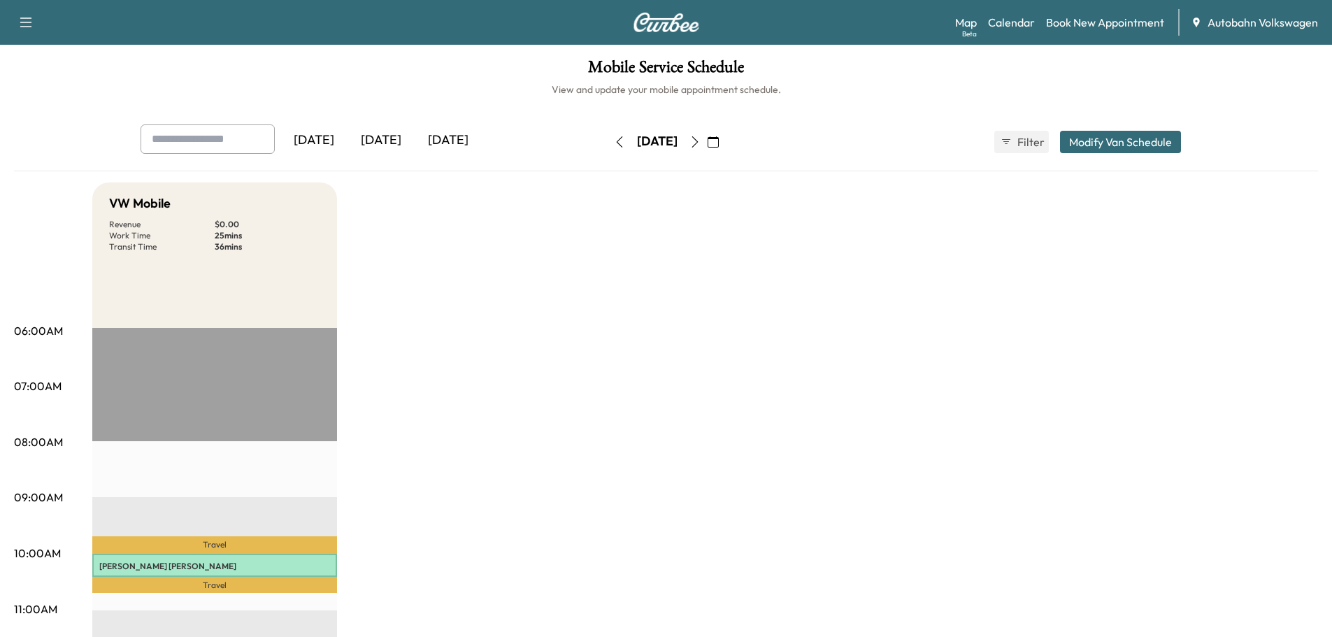
click at [701, 140] on icon "button" at bounding box center [694, 141] width 11 height 11
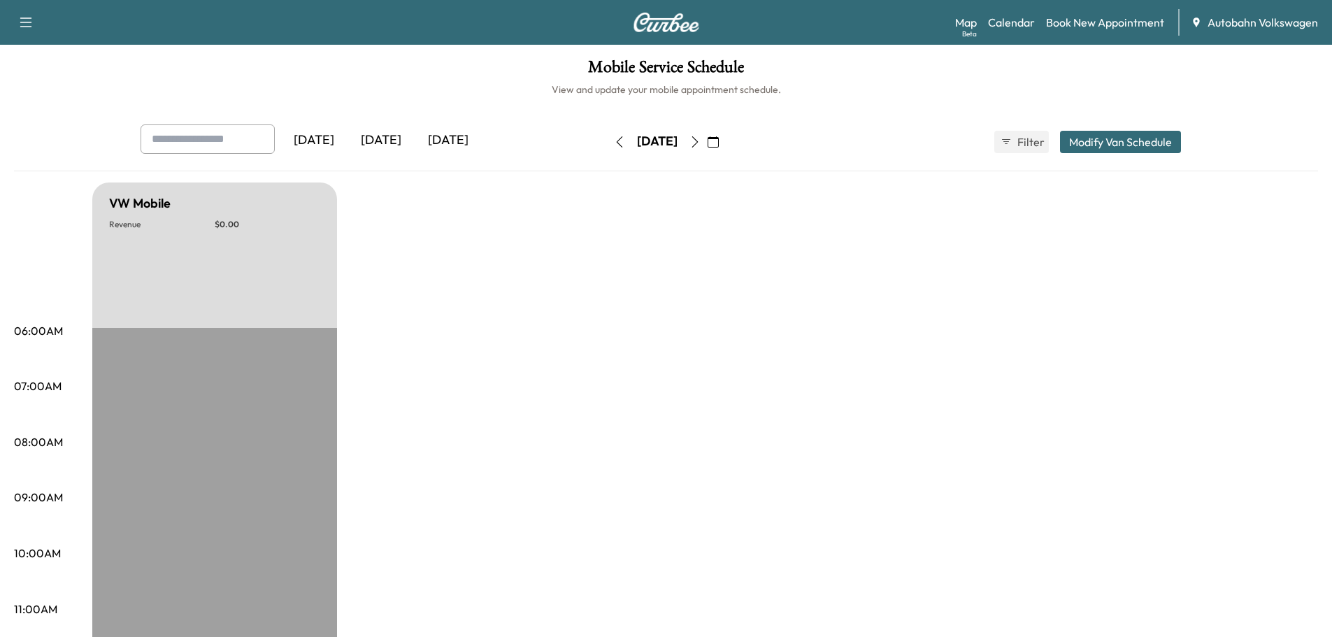
click at [616, 140] on icon "button" at bounding box center [619, 141] width 6 height 11
